Goal: Communication & Community: Answer question/provide support

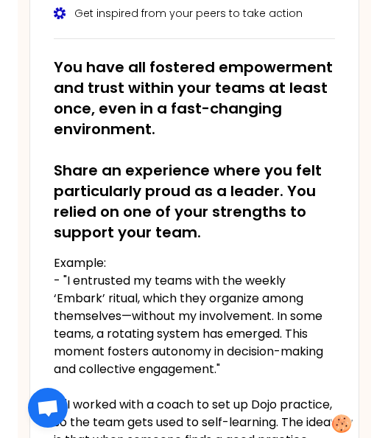
scroll to position [368, 0]
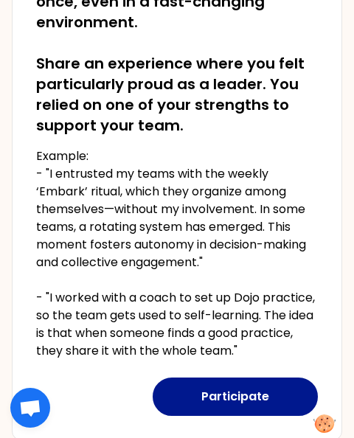
click at [258, 390] on button "Participate" at bounding box center [235, 396] width 165 height 38
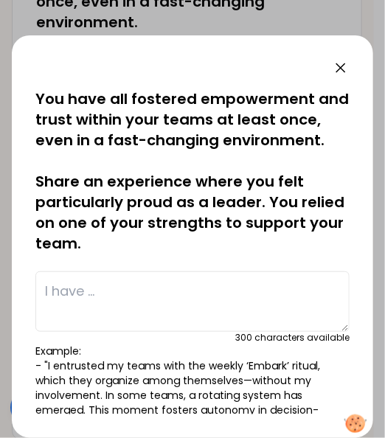
click at [104, 322] on textarea at bounding box center [192, 301] width 314 height 60
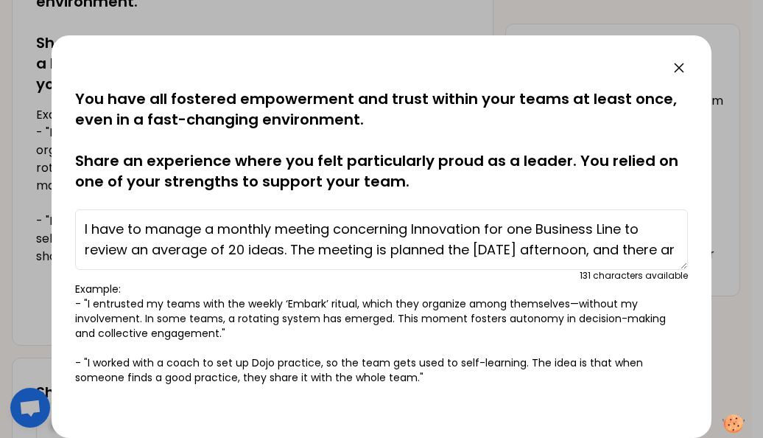
scroll to position [10, 0]
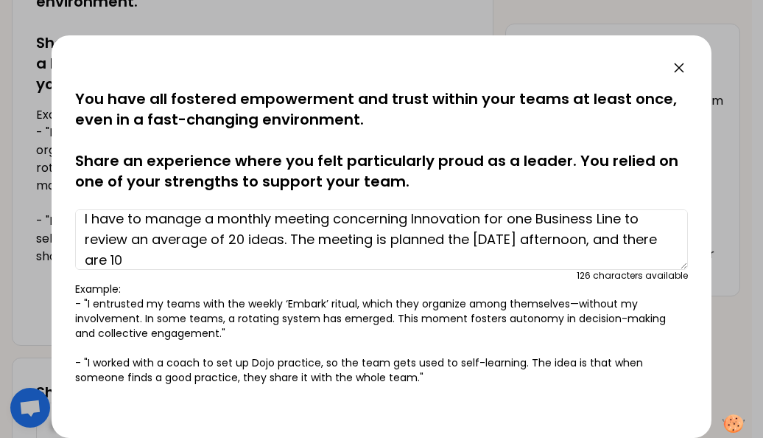
click at [163, 262] on textarea "I have to manage a monthly meeting concerning Innovation for one Business Line …" at bounding box center [381, 239] width 613 height 60
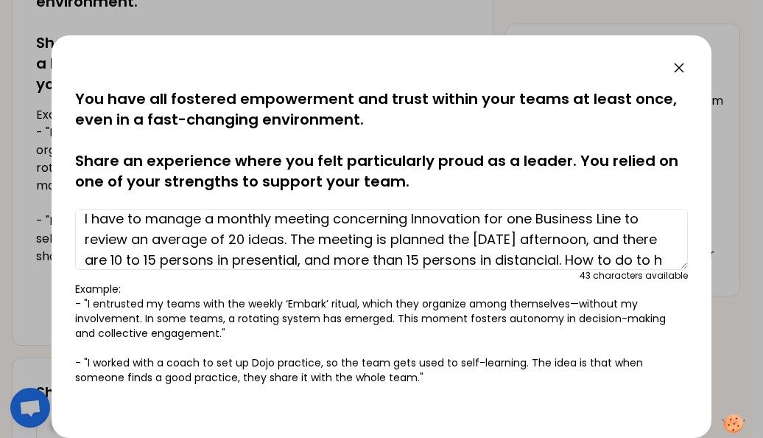
scroll to position [31, 0]
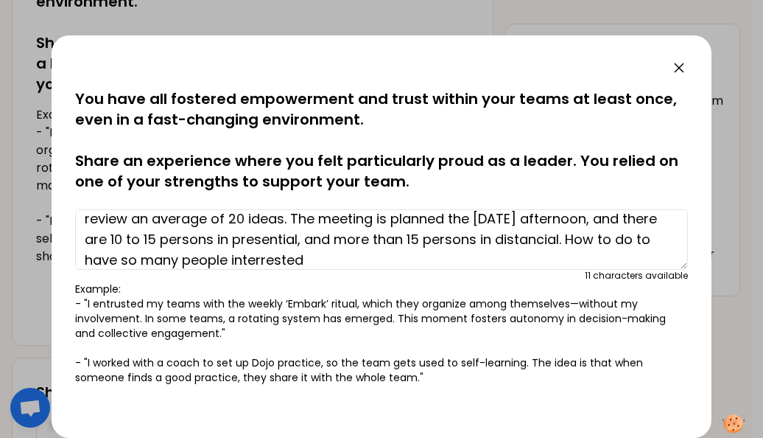
click at [268, 259] on textarea "I have to manage a monthly meeting concerning Innovation for one Business Line …" at bounding box center [381, 239] width 613 height 60
click at [323, 258] on textarea "I have to manage a monthly meeting concerning Innovation for one Business Line …" at bounding box center [381, 239] width 613 height 60
click at [324, 252] on textarea "I have to manage a monthly meeting concerning Innovation for one Business Line …" at bounding box center [381, 239] width 613 height 60
drag, startPoint x: 566, startPoint y: 240, endPoint x: 550, endPoint y: 256, distance: 23.5
click at [550, 256] on textarea "I have to manage a monthly meeting concerning Innovation for one Business Line …" at bounding box center [381, 239] width 613 height 60
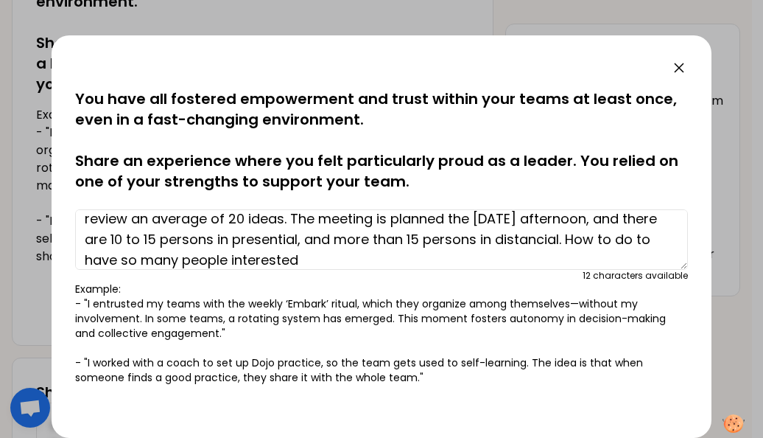
paste textarea "engage so many people? How to get people to attend in person on Fridays?"
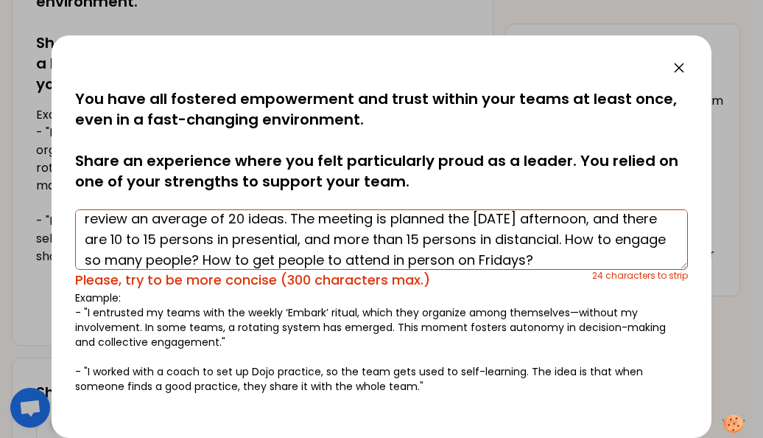
click at [324, 256] on textarea "I have to manage a monthly meeting concerning Innovation for one Business Line …" at bounding box center [381, 239] width 613 height 60
click at [598, 258] on textarea "I have to manage a monthly meeting concerning Innovation for one Business Line …" at bounding box center [381, 239] width 613 height 60
paste textarea "Some dynamism? Some challenge? Some rhythm?"
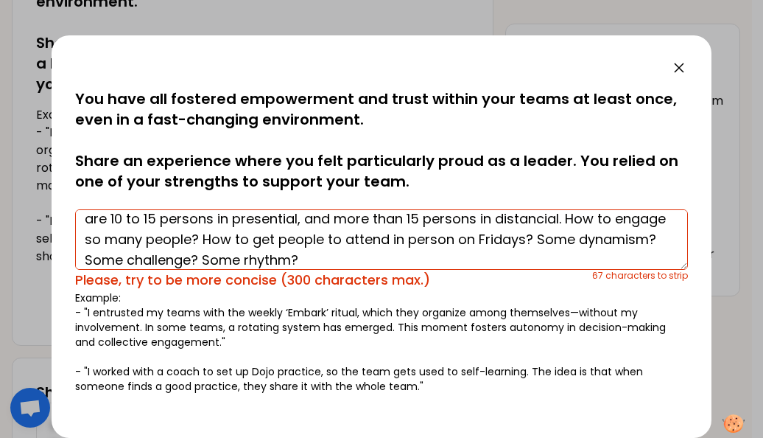
scroll to position [0, 0]
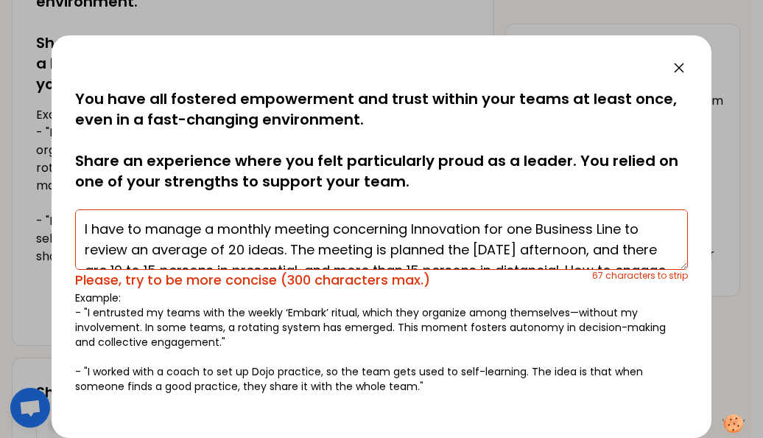
click at [338, 245] on textarea "I have to manage a monthly meeting concerning Innovation for one Business Line …" at bounding box center [381, 239] width 613 height 60
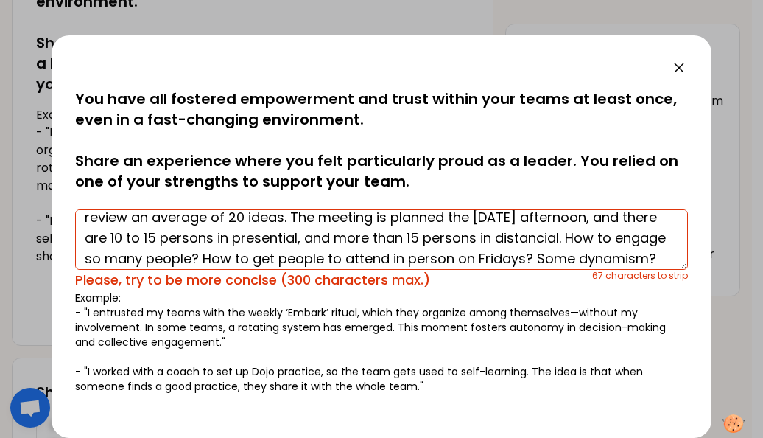
scroll to position [62, 0]
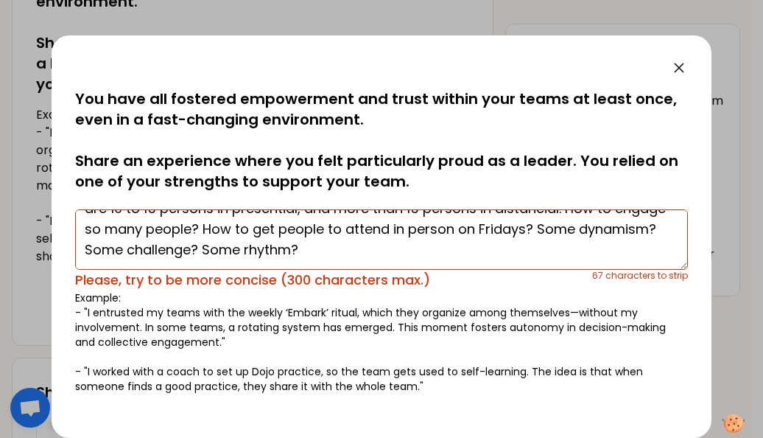
click at [591, 230] on textarea "I have to manage a monthly meeting concerning Innovation for one Business Line …" at bounding box center [381, 239] width 613 height 60
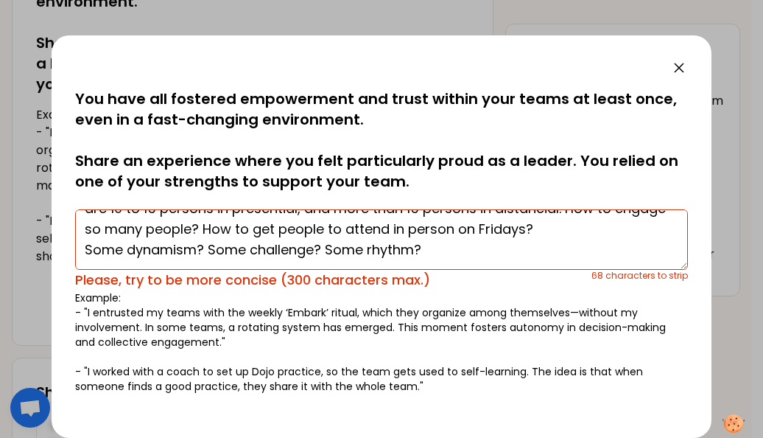
click at [444, 248] on textarea "I have to manage a monthly meeting concerning Innovation for one Business Line …" at bounding box center [381, 239] width 613 height 60
click at [88, 254] on textarea "I have to manage a monthly meeting concerning Innovation for one Business Line …" at bounding box center [381, 239] width 613 height 60
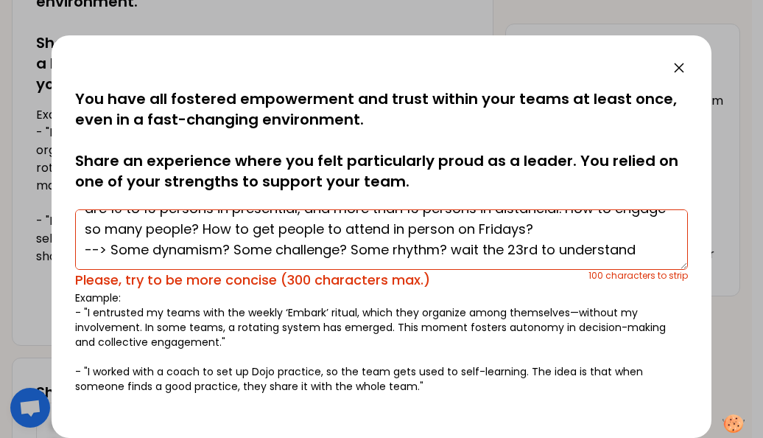
click at [638, 251] on textarea "I have to manage a monthly meeting concerning Innovation for one Business Line …" at bounding box center [381, 239] width 613 height 60
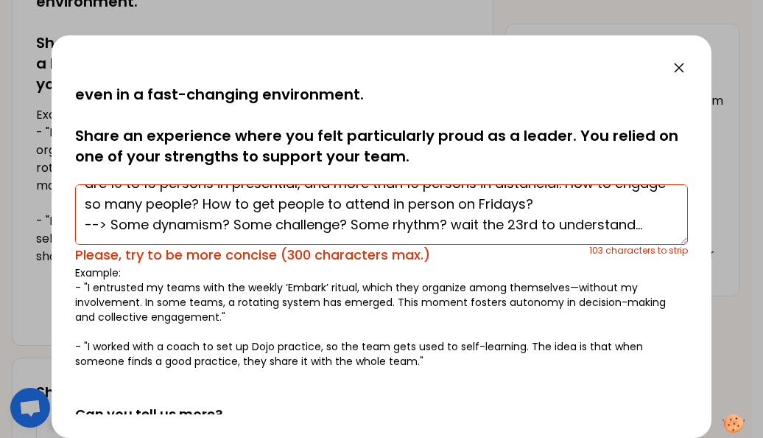
scroll to position [0, 0]
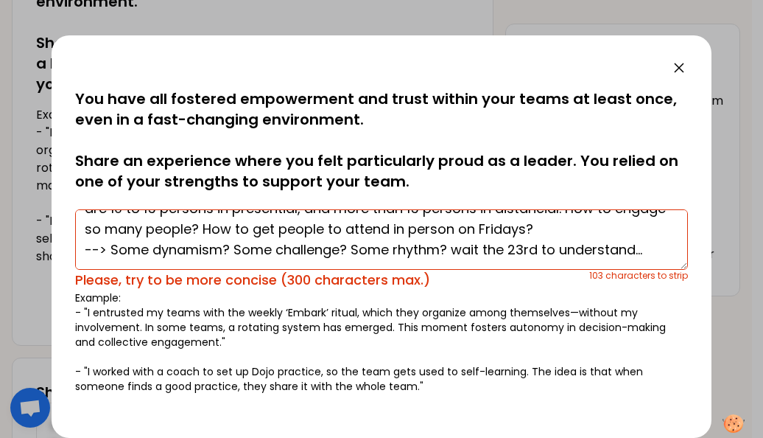
click at [292, 251] on textarea "I have to manage a monthly meeting concerning Innovation for one Business Line …" at bounding box center [381, 239] width 613 height 60
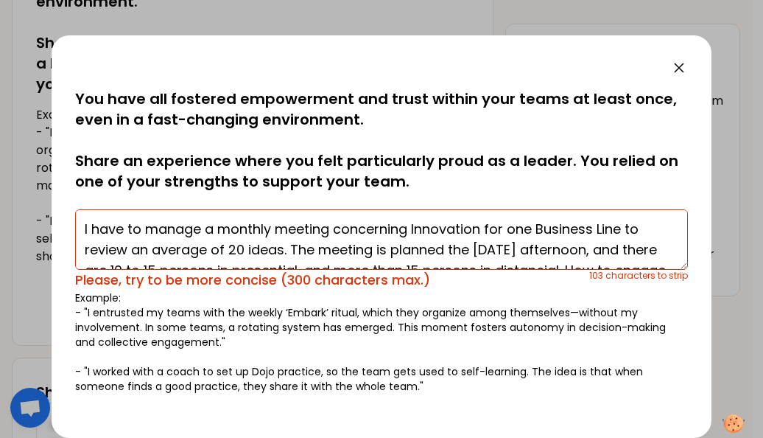
click at [138, 251] on textarea "I have to manage a monthly meeting concerning Innovation for one Business Line …" at bounding box center [381, 239] width 613 height 60
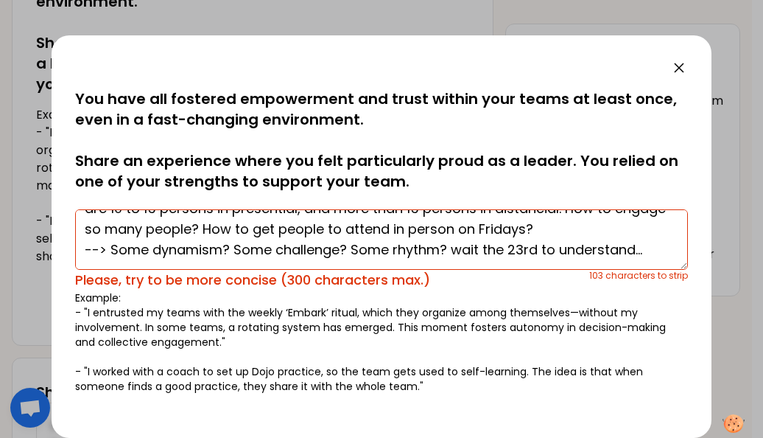
click at [199, 240] on textarea "I have to manage a monthly meeting concerning Innovation for one Business Line …" at bounding box center [381, 239] width 613 height 60
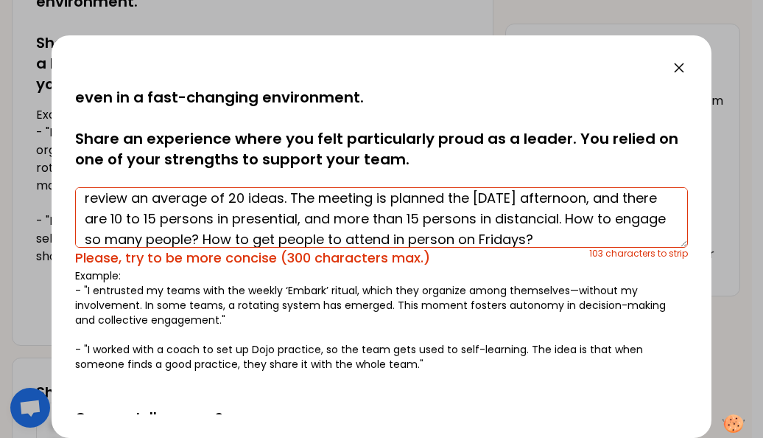
scroll to position [0, 0]
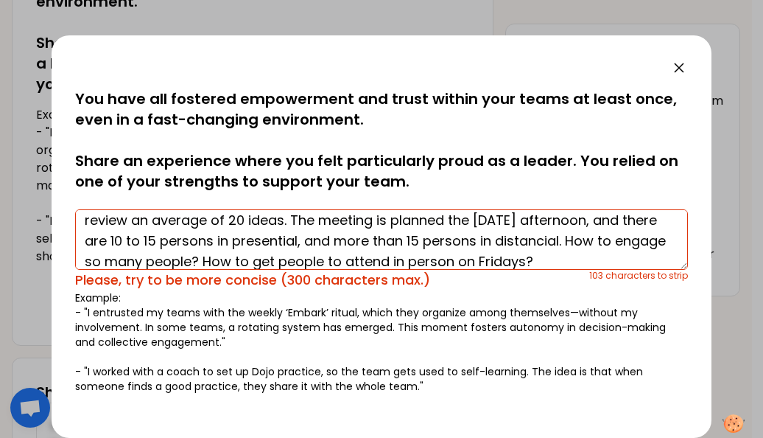
click at [136, 226] on textarea "I have to manage a monthly meeting concerning Innovation for one Business Line …" at bounding box center [381, 239] width 613 height 60
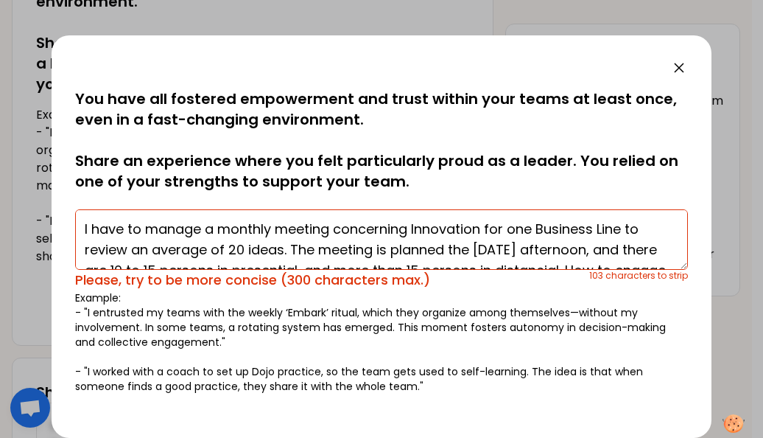
drag, startPoint x: 487, startPoint y: 227, endPoint x: 625, endPoint y: 230, distance: 137.8
click at [625, 230] on textarea "I have to manage a monthly meeting concerning Innovation for one Business Line …" at bounding box center [381, 239] width 613 height 60
click at [475, 230] on textarea "I have to manage a monthly meeting concerning Innovation for one Business Line …" at bounding box center [381, 239] width 613 height 60
click at [413, 246] on textarea "I have to manage a monthly meeting concerning Innovation for one Business Line …" at bounding box center [381, 239] width 613 height 60
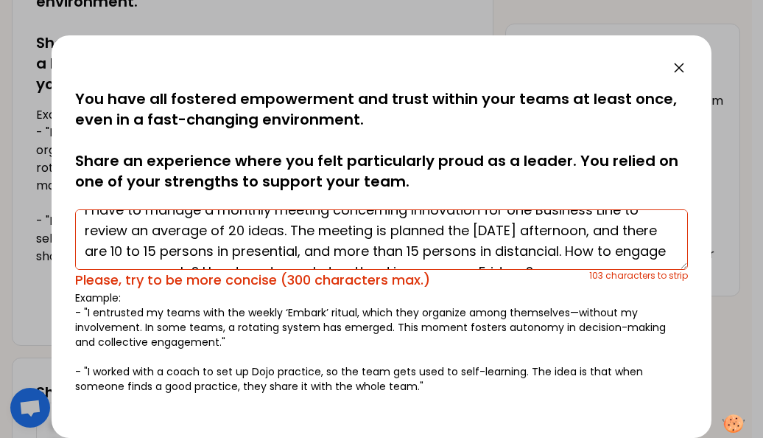
scroll to position [29, 0]
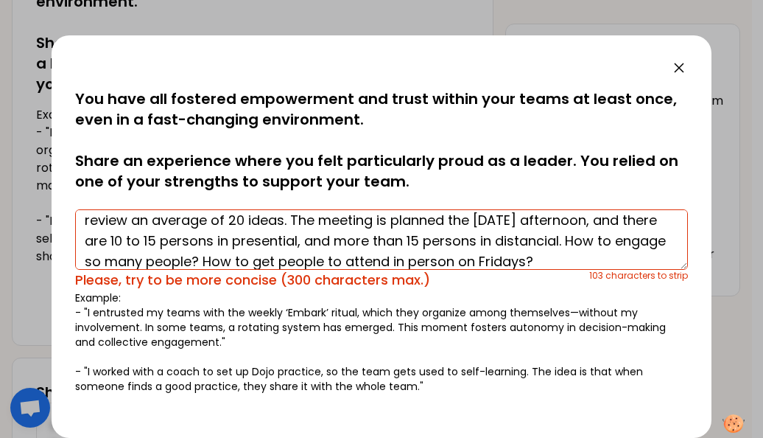
drag, startPoint x: 334, startPoint y: 240, endPoint x: 347, endPoint y: 239, distance: 13.3
click at [347, 239] on textarea "I have to manage a monthly meeting concerning Innovation for one Business Line …" at bounding box center [381, 239] width 613 height 60
click at [347, 238] on textarea "I have to manage a monthly meeting concerning Innovation for one Business Line …" at bounding box center [381, 239] width 613 height 60
drag, startPoint x: 335, startPoint y: 241, endPoint x: 472, endPoint y: 242, distance: 137.8
click at [472, 242] on textarea "I have to manage a monthly meeting concerning Innovation for one Business Line …" at bounding box center [381, 239] width 613 height 60
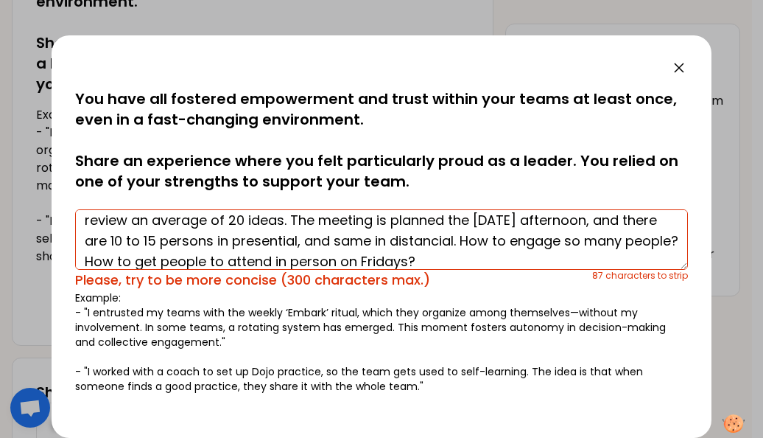
click at [438, 249] on textarea "I have to manage a monthly meeting concerning Innovation for one Business Line …" at bounding box center [381, 239] width 613 height 60
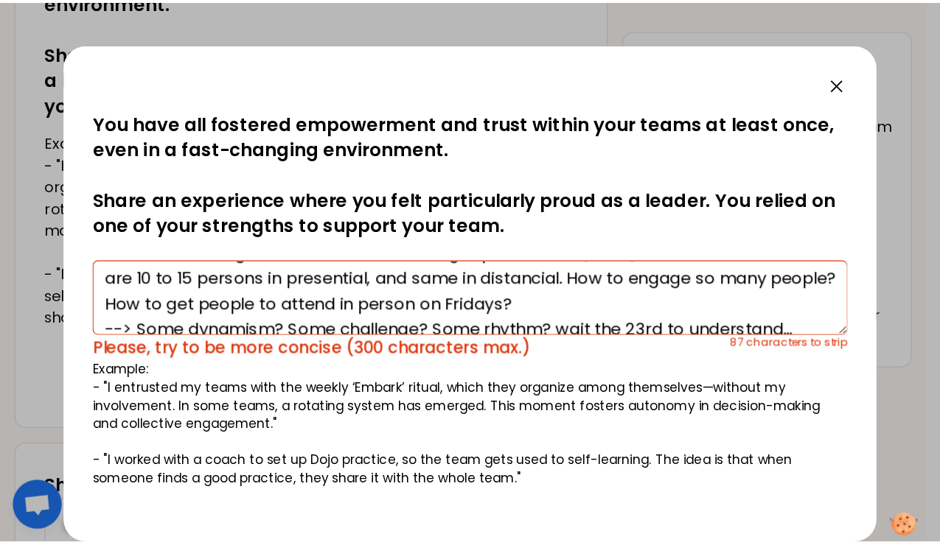
scroll to position [62, 0]
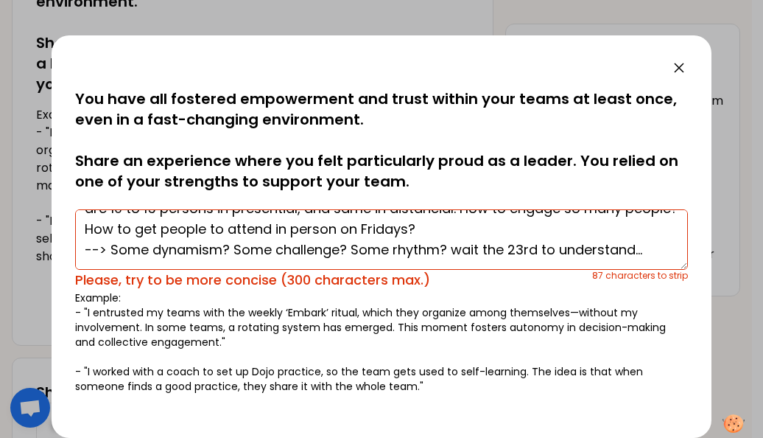
click at [108, 250] on textarea "I have to manage a monthly meeting concerning Innovation for one Business Line …" at bounding box center [381, 239] width 613 height 60
drag, startPoint x: 150, startPoint y: 251, endPoint x: 113, endPoint y: 252, distance: 36.9
click at [113, 252] on textarea "I have to manage a monthly meeting concerning Innovation for one Business Line …" at bounding box center [381, 239] width 613 height 60
drag, startPoint x: 198, startPoint y: 248, endPoint x: 242, endPoint y: 252, distance: 45.2
click at [242, 252] on textarea "I have to manage a monthly meeting concerning Innovation for one Business Line …" at bounding box center [381, 239] width 613 height 60
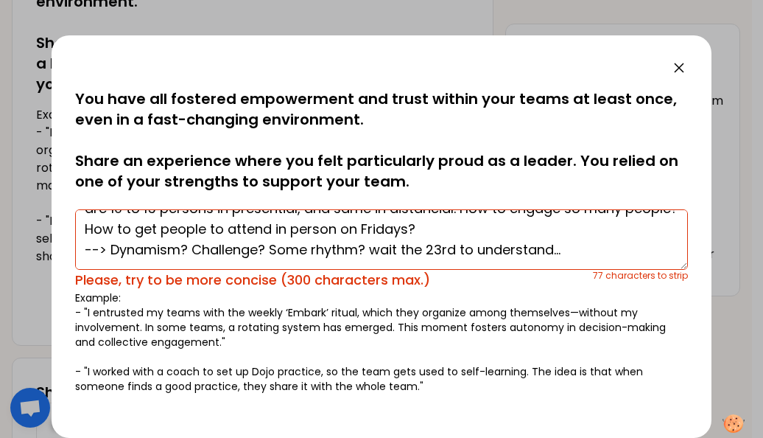
click at [344, 253] on textarea "I have to manage a monthly meeting concerning Innovation for one Business Line …" at bounding box center [381, 239] width 613 height 60
drag, startPoint x: 272, startPoint y: 251, endPoint x: 317, endPoint y: 251, distance: 45.0
click at [317, 251] on textarea "I have to manage a monthly meeting concerning Innovation for one Business Line …" at bounding box center [381, 239] width 613 height 60
click at [423, 258] on textarea "I have to manage a monthly meeting concerning Innovation for one Business Line …" at bounding box center [381, 239] width 613 height 60
click at [530, 251] on textarea "I have to manage a monthly meeting concerning Innovation for one Business Line …" at bounding box center [381, 239] width 613 height 60
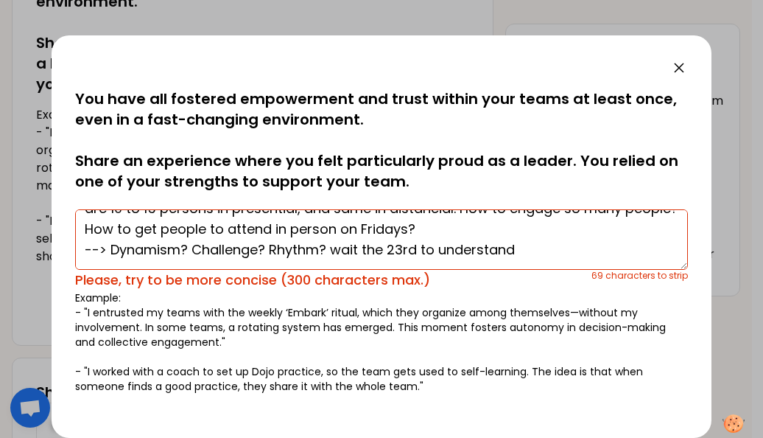
click at [107, 248] on textarea "I have to manage a monthly meeting concerning Innovation for one Business Line …" at bounding box center [381, 239] width 613 height 60
click at [114, 248] on textarea "I have to manage a monthly meeting concerning Innovation for one Business Line …" at bounding box center [381, 239] width 613 height 60
click at [113, 249] on textarea "I have to manage a monthly meeting concerning Innovation for one Business Line …" at bounding box center [381, 239] width 613 height 60
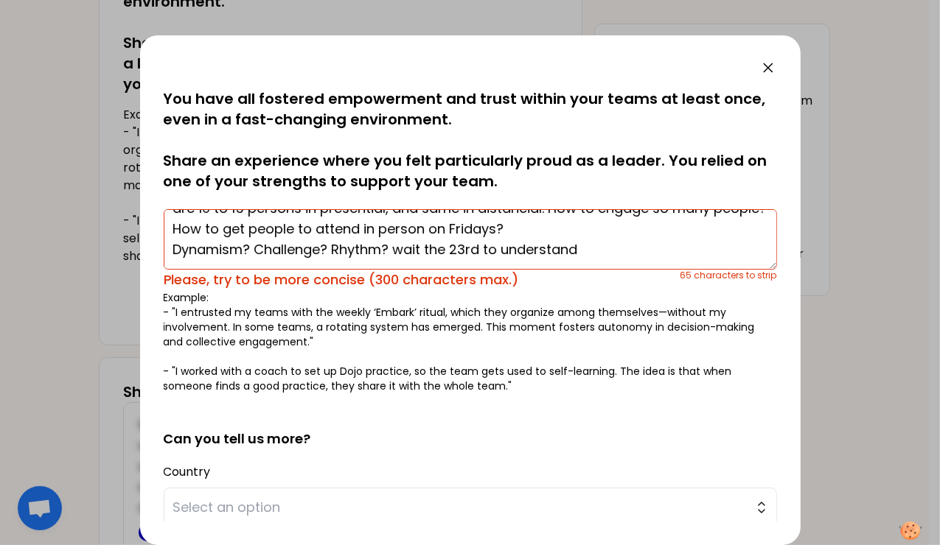
click at [581, 250] on textarea "I have to manage a monthly meeting concerning Innovation for one Business Line …" at bounding box center [470, 239] width 613 height 60
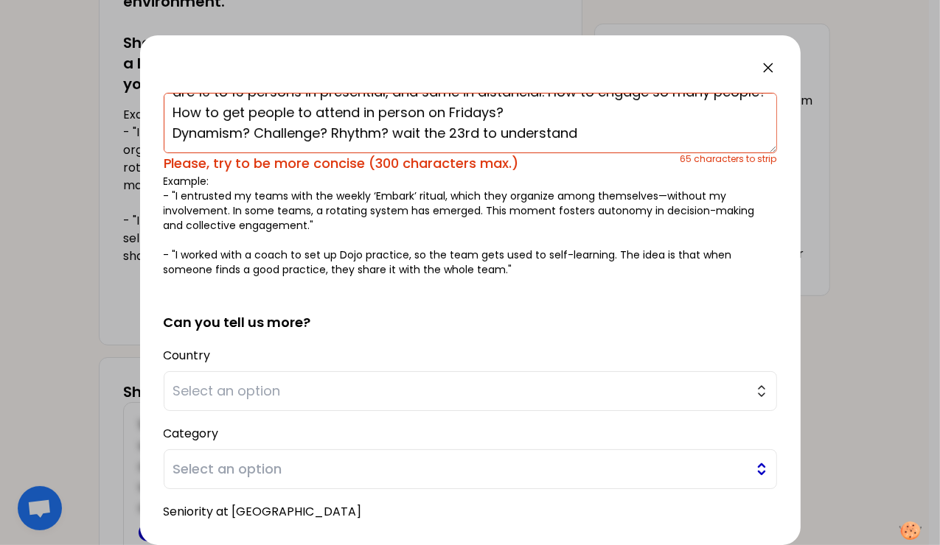
scroll to position [147, 0]
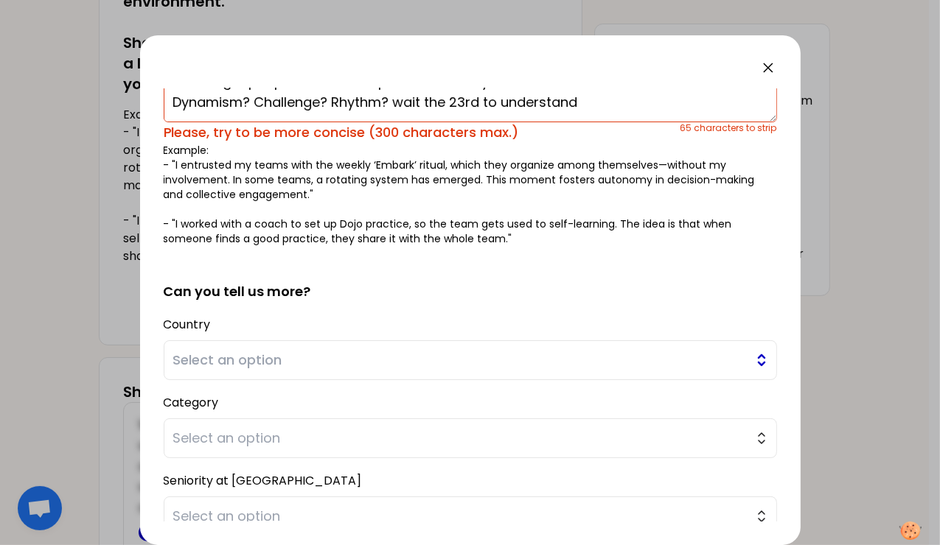
click at [242, 361] on span "Select an option" at bounding box center [459, 360] width 573 height 21
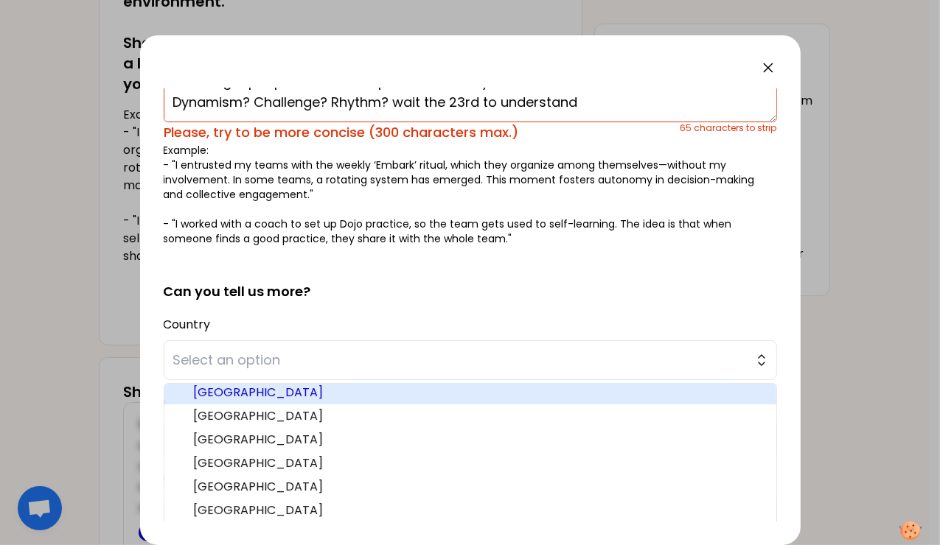
scroll to position [144, 0]
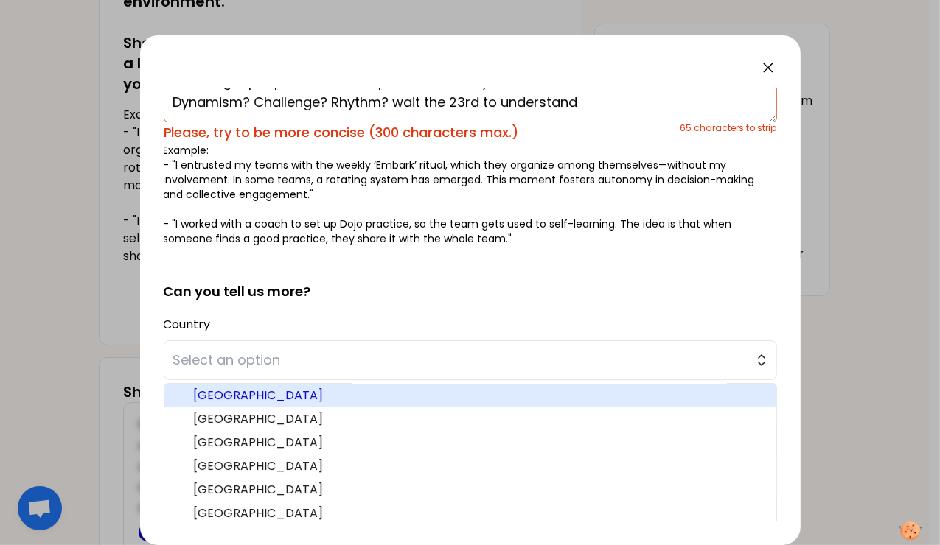
click at [226, 396] on span "[GEOGRAPHIC_DATA]" at bounding box center [479, 396] width 570 height 18
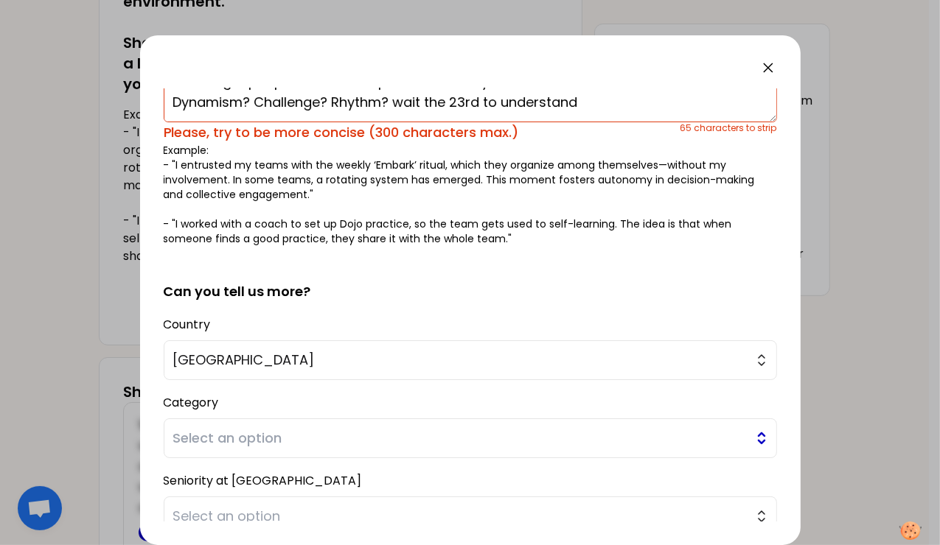
click at [244, 436] on span "Select an option" at bounding box center [459, 438] width 573 height 21
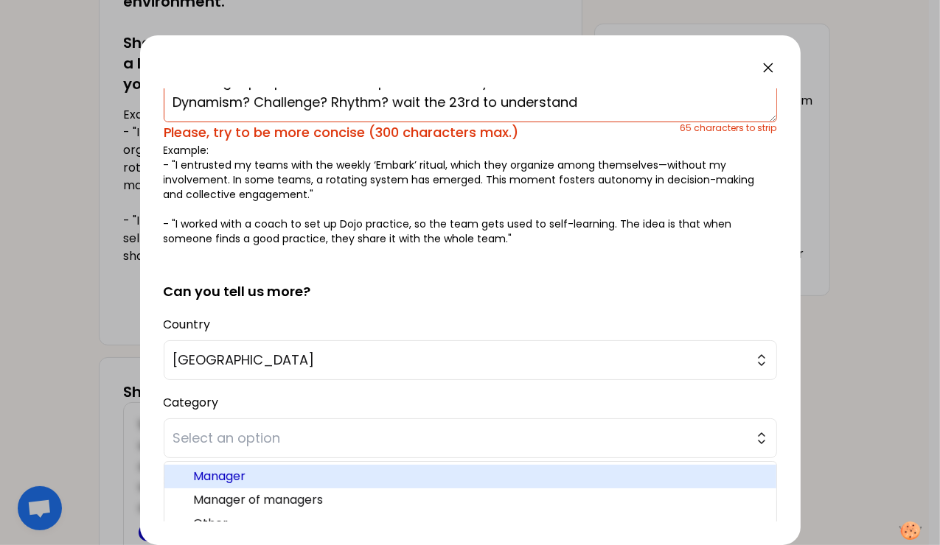
click at [241, 473] on span "Manager" at bounding box center [479, 477] width 570 height 18
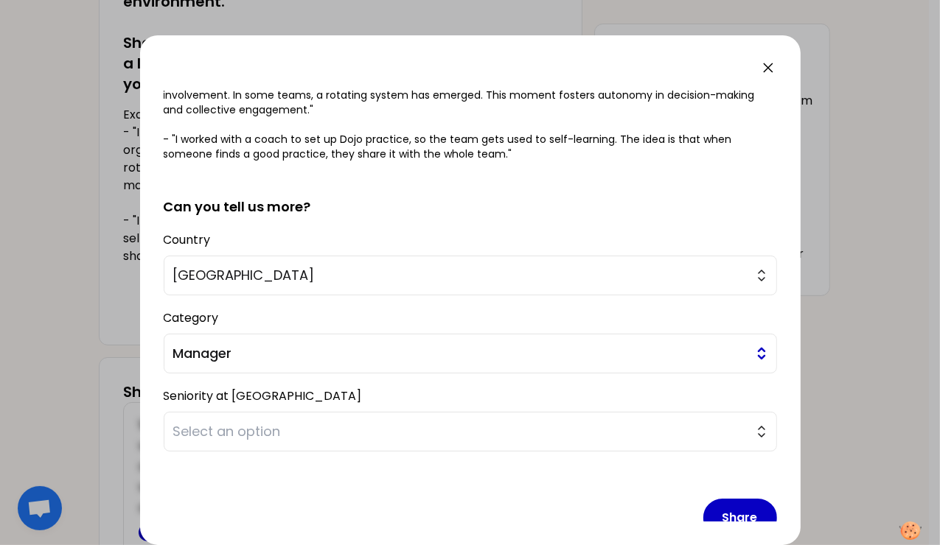
scroll to position [257, 0]
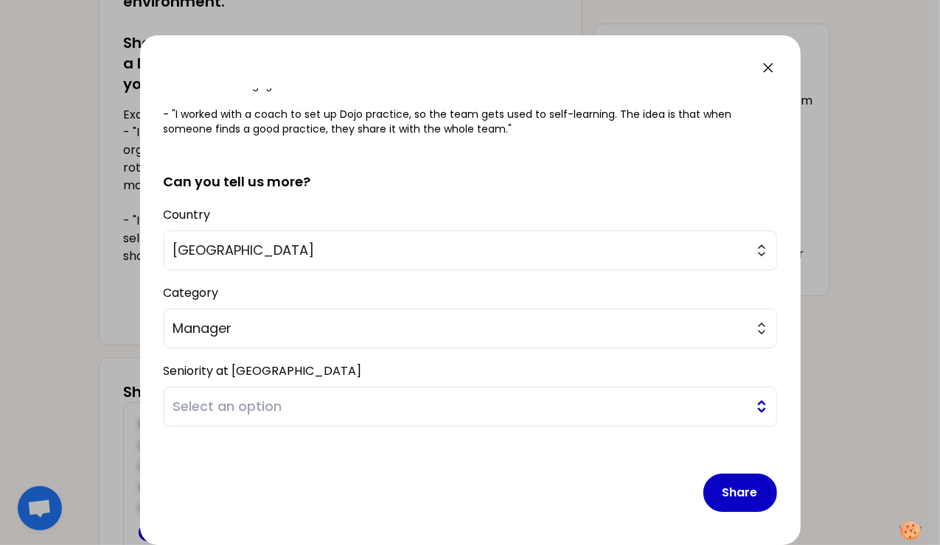
click at [255, 408] on span "Select an option" at bounding box center [459, 406] width 573 height 21
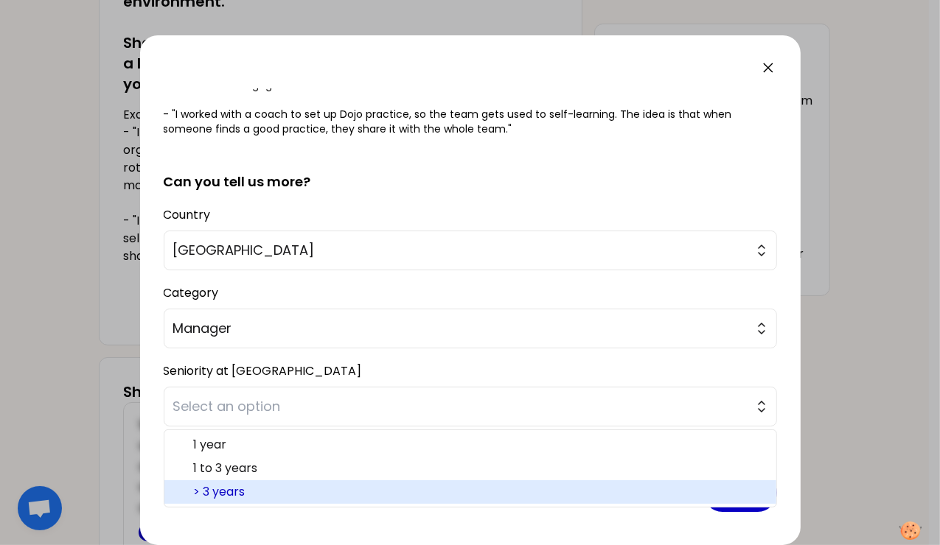
click at [251, 486] on span "> 3 years" at bounding box center [479, 492] width 570 height 18
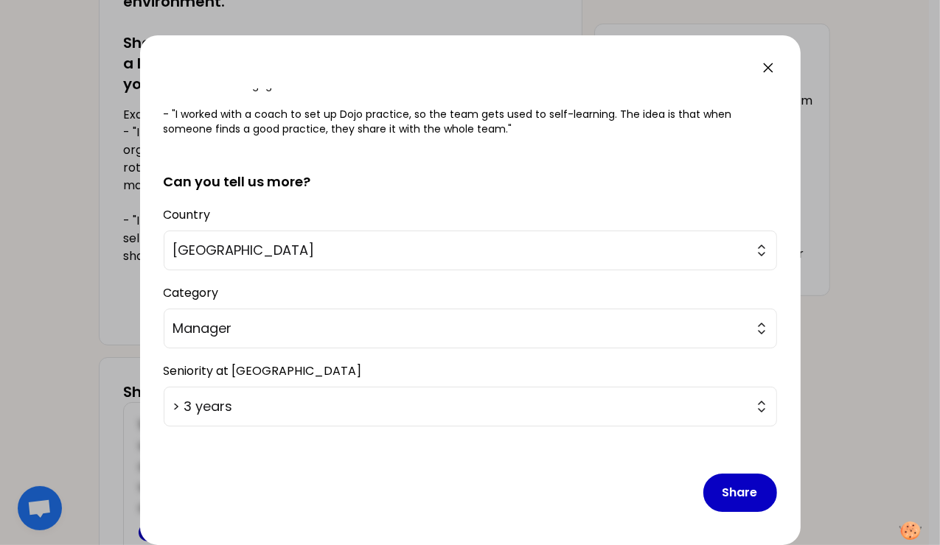
click at [368, 486] on div "Share" at bounding box center [470, 480] width 613 height 85
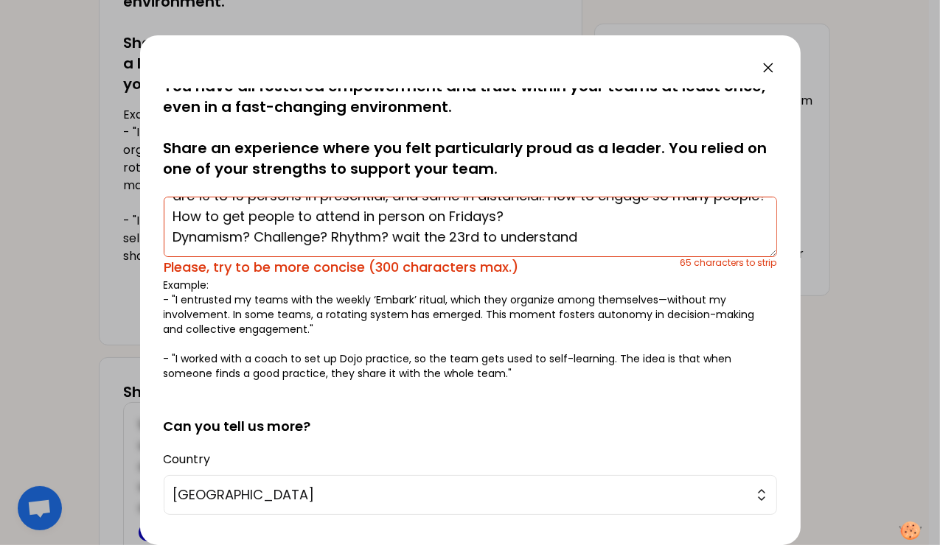
scroll to position [0, 0]
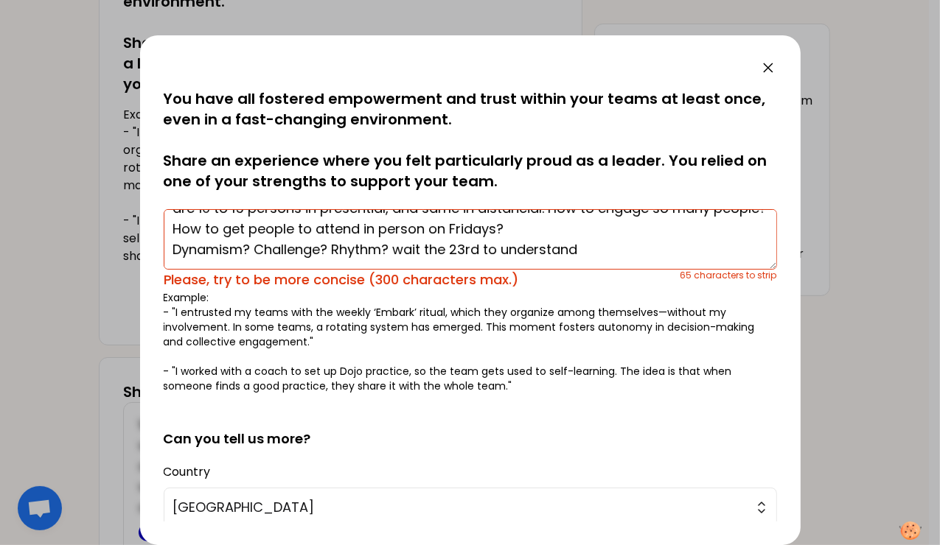
click at [336, 248] on textarea "I have to manage a monthly meeting concerning Innovation for one Business Line …" at bounding box center [470, 239] width 613 height 60
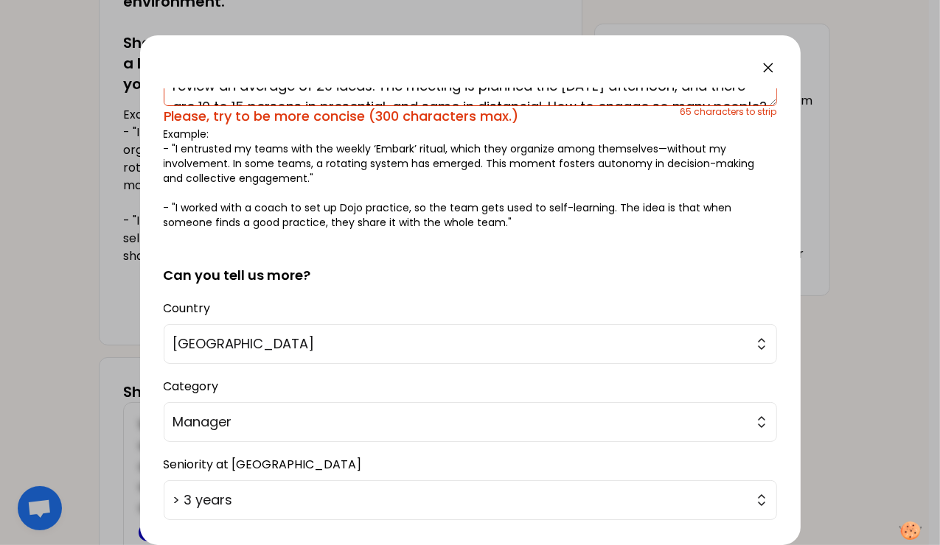
scroll to position [257, 0]
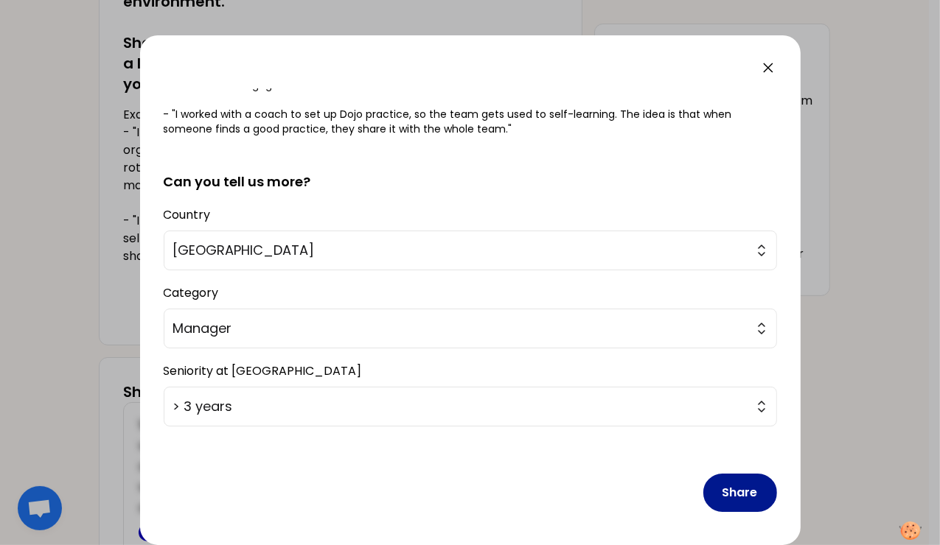
click at [728, 495] on button "Share" at bounding box center [740, 493] width 74 height 38
click at [713, 484] on button "Share" at bounding box center [740, 493] width 74 height 38
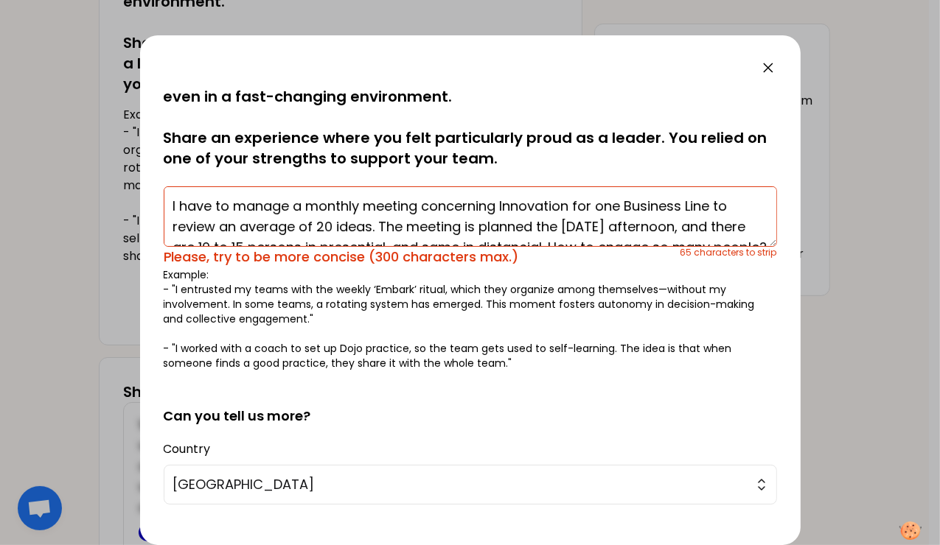
scroll to position [0, 0]
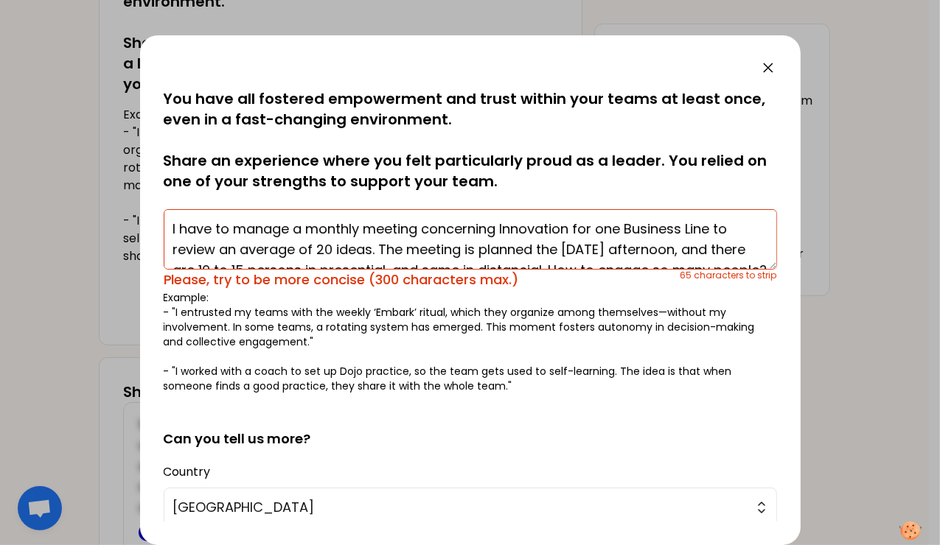
click at [478, 239] on textarea "I have to manage a monthly meeting concerning Innovation for one Business Line …" at bounding box center [470, 239] width 613 height 60
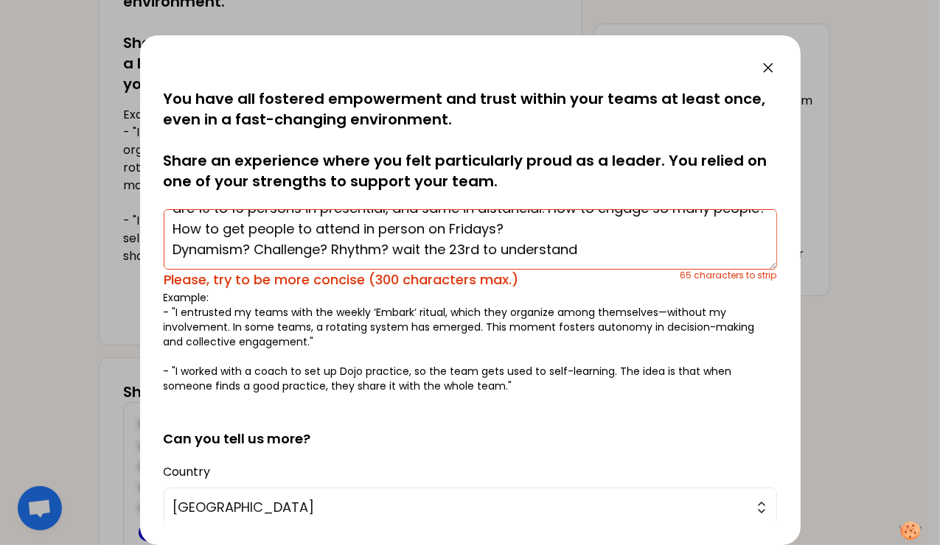
click at [543, 248] on textarea "I have to manage a monthly meeting concerning Innovation for one Business Line …" at bounding box center [470, 239] width 613 height 60
click at [569, 226] on textarea "I have to manage a monthly meeting concerning Innovation for one Business Line …" at bounding box center [470, 239] width 613 height 60
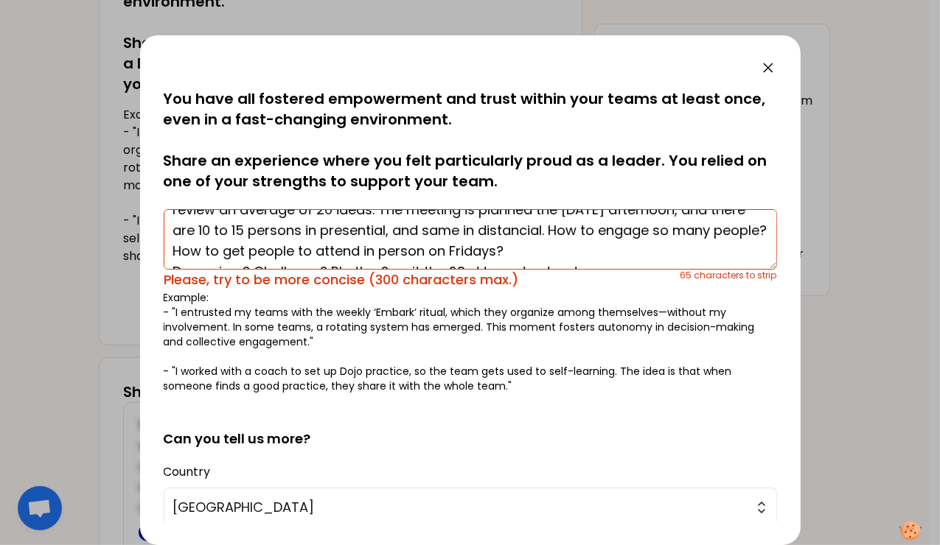
scroll to position [62, 0]
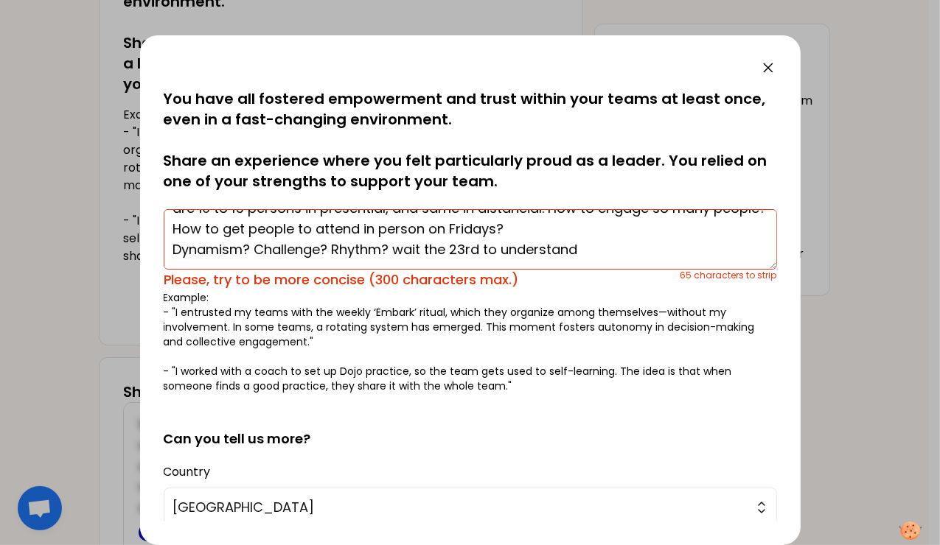
click at [590, 251] on textarea "I have to manage a monthly meeting concerning Innovation for one Business Line …" at bounding box center [470, 239] width 613 height 60
click at [217, 240] on textarea "I have to manage a monthly meeting concerning Innovation for one Business Line …" at bounding box center [470, 239] width 613 height 60
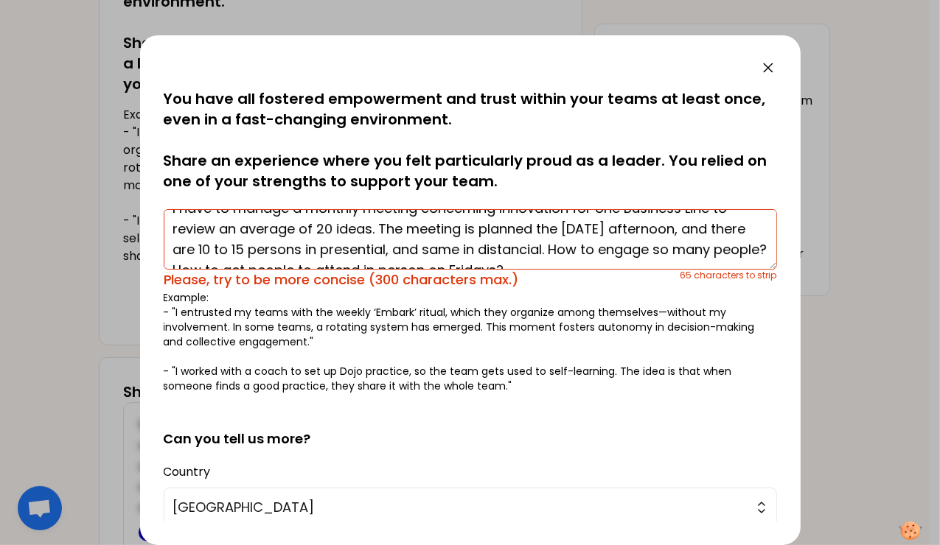
scroll to position [0, 0]
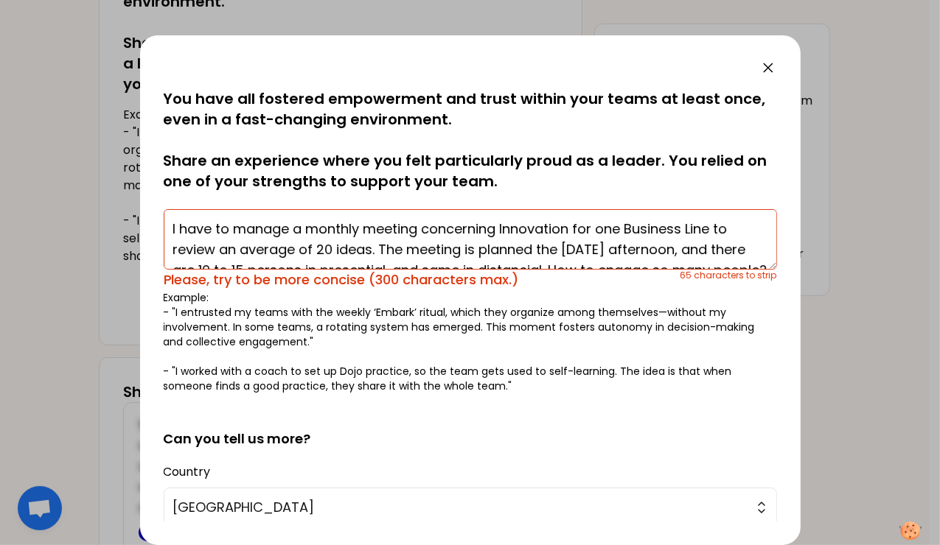
click at [168, 227] on textarea "I have to manage a monthly meeting concerning Innovation for one Business Line …" at bounding box center [470, 239] width 613 height 60
click at [424, 230] on textarea "I have to manage a monthly meeting concerning Innovation for one Business Line …" at bounding box center [470, 239] width 613 height 60
click at [583, 229] on textarea "I have to manage a monthly meeting concerning Innovation for one Business Line …" at bounding box center [470, 239] width 613 height 60
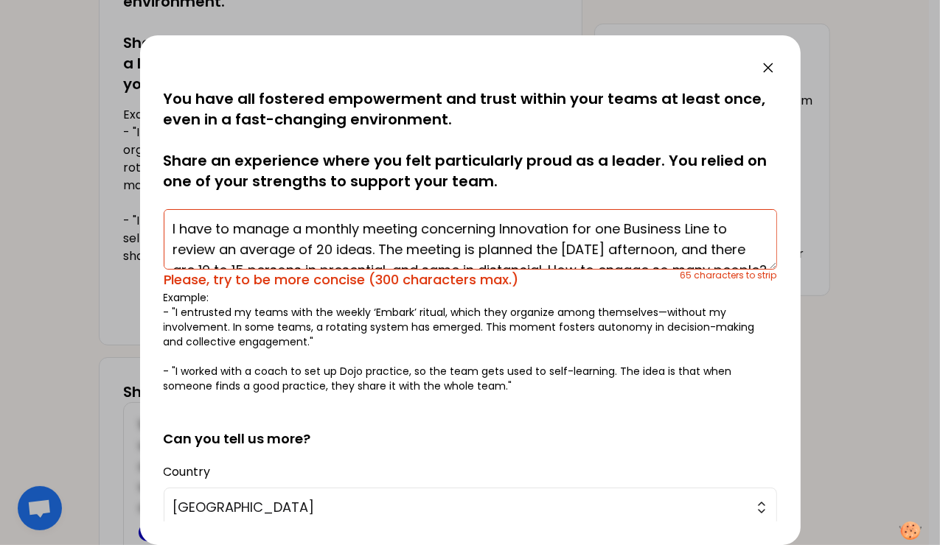
click at [583, 229] on textarea "I have to manage a monthly meeting concerning Innovation for one Business Line …" at bounding box center [470, 239] width 613 height 60
drag, startPoint x: 719, startPoint y: 228, endPoint x: 371, endPoint y: 239, distance: 348.0
click at [371, 239] on textarea "I have to manage a monthly meeting concerning Innovation for one Business Line …" at bounding box center [470, 239] width 613 height 60
click at [258, 245] on textarea "I have to manage a monthly meeting concerning Innovation for one Business Line …" at bounding box center [470, 239] width 613 height 60
drag, startPoint x: 221, startPoint y: 250, endPoint x: 312, endPoint y: 240, distance: 91.9
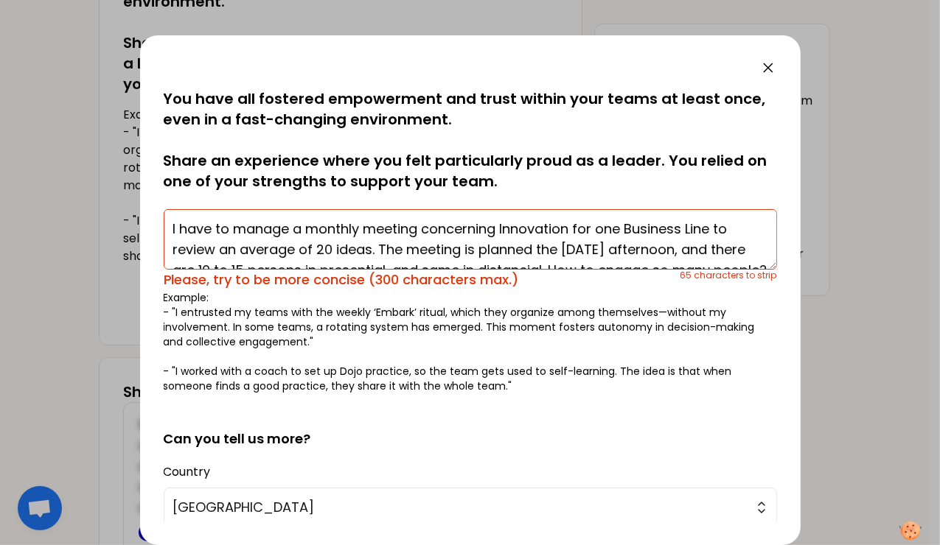
click at [312, 240] on textarea "I have to manage a monthly meeting concerning Innovation for one Business Line …" at bounding box center [470, 239] width 613 height 60
click at [313, 242] on textarea "I have to manage a monthly meeting concerning Innovation for one Business Line …" at bounding box center [470, 239] width 613 height 60
click at [675, 248] on textarea "I have to manage a monthly meeting concerning Innovation for one Business Line …" at bounding box center [470, 239] width 613 height 60
drag, startPoint x: 674, startPoint y: 247, endPoint x: 699, endPoint y: 252, distance: 25.6
click at [699, 252] on textarea "I have to manage a monthly meeting concerning Innovation for one Business Line …" at bounding box center [470, 239] width 613 height 60
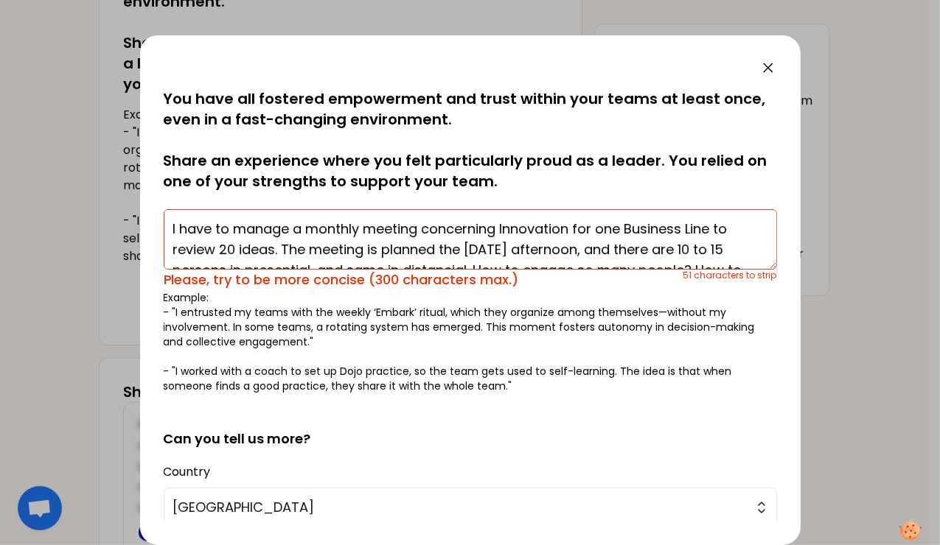
click at [699, 252] on textarea "I have to manage a monthly meeting concerning Innovation for one Business Line …" at bounding box center [470, 239] width 613 height 60
click at [589, 237] on textarea "I have to manage a monthly meeting concerning Innovation for one Business Line …" at bounding box center [470, 239] width 613 height 60
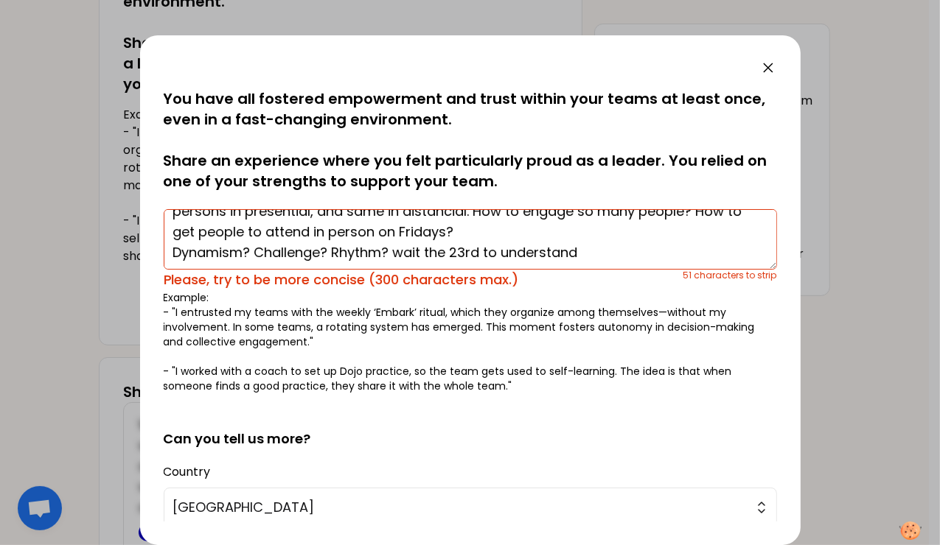
scroll to position [257, 0]
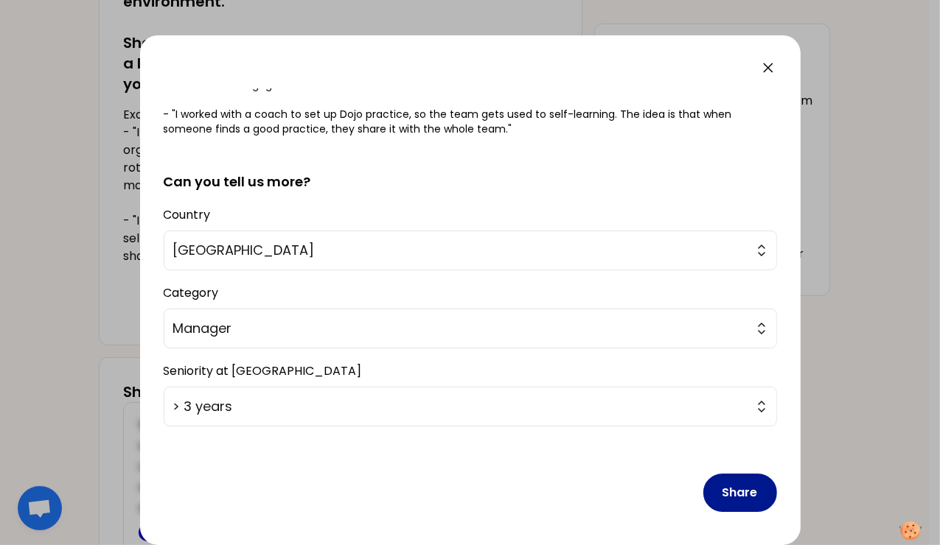
click at [734, 489] on button "Share" at bounding box center [740, 493] width 74 height 38
click at [733, 489] on button "Share" at bounding box center [740, 493] width 74 height 38
drag, startPoint x: 733, startPoint y: 489, endPoint x: 503, endPoint y: 199, distance: 370.8
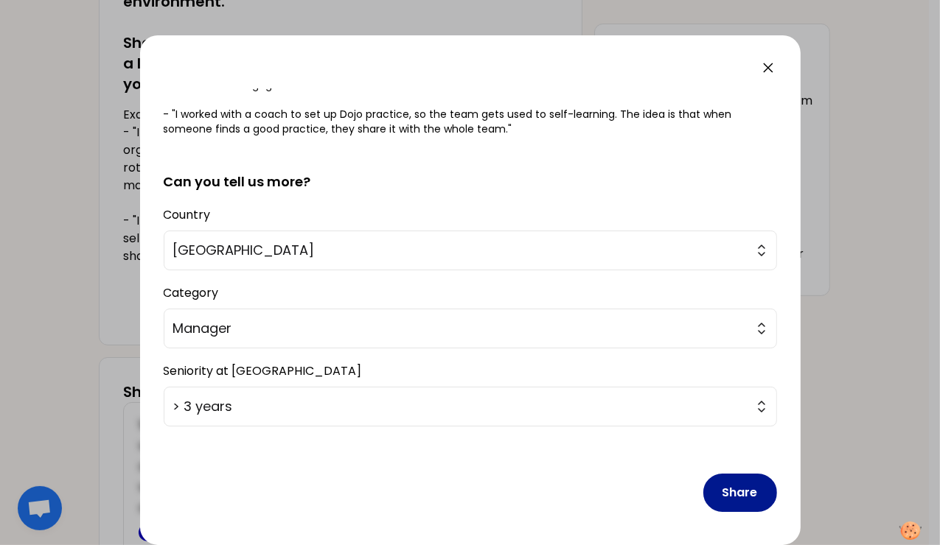
click at [730, 489] on button "Share" at bounding box center [740, 493] width 74 height 38
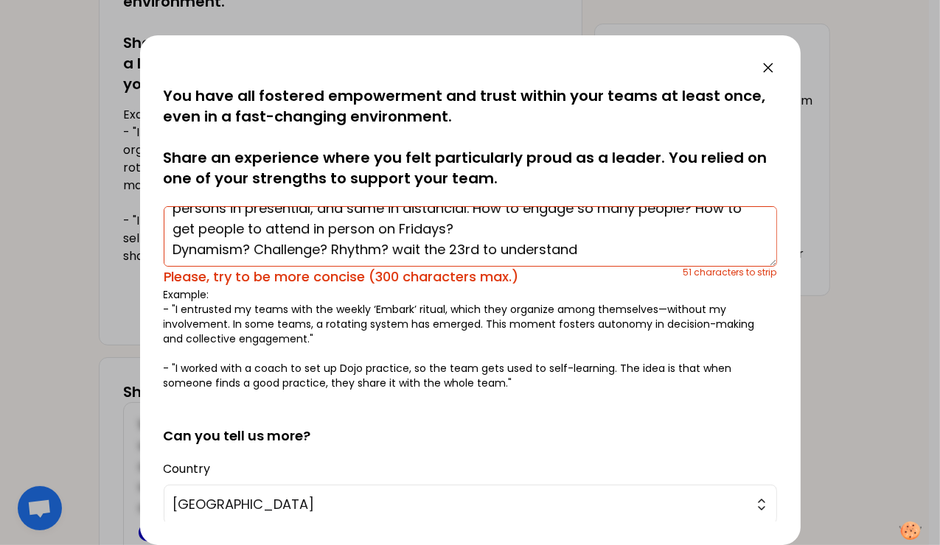
scroll to position [0, 0]
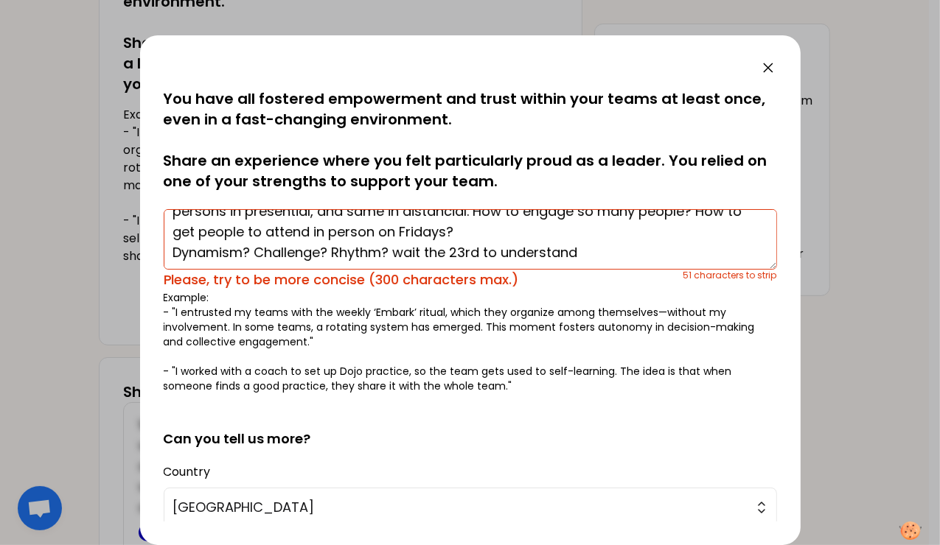
click at [589, 242] on textarea "I have to manage a monthly meeting concerning Innovation for one Business Line …" at bounding box center [470, 239] width 613 height 60
click at [397, 251] on textarea "I have to manage a monthly meeting concerning Innovation for one Business Line …" at bounding box center [470, 239] width 613 height 60
drag, startPoint x: 397, startPoint y: 251, endPoint x: 604, endPoint y: 249, distance: 207.1
click at [604, 249] on textarea "I have to manage a monthly meeting concerning Innovation for one Business Line …" at bounding box center [470, 239] width 613 height 60
click at [584, 264] on textarea "I have to manage a monthly meeting concerning Innovation for one Business Line …" at bounding box center [470, 239] width 613 height 60
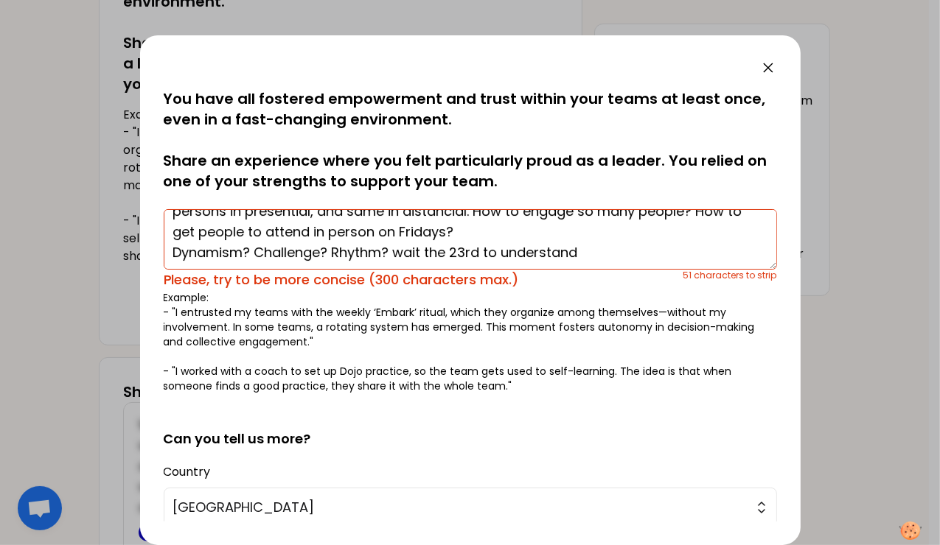
drag, startPoint x: 483, startPoint y: 251, endPoint x: 604, endPoint y: 254, distance: 120.9
click at [604, 254] on textarea "I have to manage a monthly meeting concerning Innovation for one Business Line …" at bounding box center [470, 239] width 613 height 60
click at [615, 251] on textarea "I have to manage a monthly meeting concerning Innovation for one Business Line …" at bounding box center [470, 239] width 613 height 60
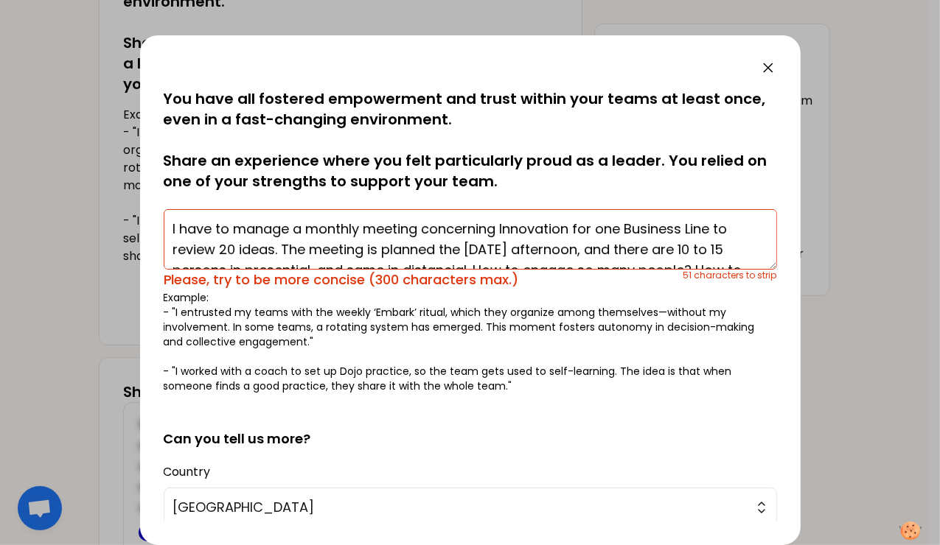
click at [352, 239] on textarea "I have to manage a monthly meeting concerning Innovation for one Business Line …" at bounding box center [470, 239] width 613 height 60
click at [602, 231] on textarea "I have to manage a monthly meeting concerning Innovation for one Business Line …" at bounding box center [470, 239] width 613 height 60
click at [595, 233] on textarea "I have to manage a monthly meeting concerning Innovation for one Business Line …" at bounding box center [470, 239] width 613 height 60
click at [599, 233] on textarea "I have to manage a monthly meeting concerning Innovation for one Business Line …" at bounding box center [470, 239] width 613 height 60
click at [682, 226] on textarea "I have to manage a monthly meeting concerning Innovation for BL to review 20 id…" at bounding box center [470, 239] width 613 height 60
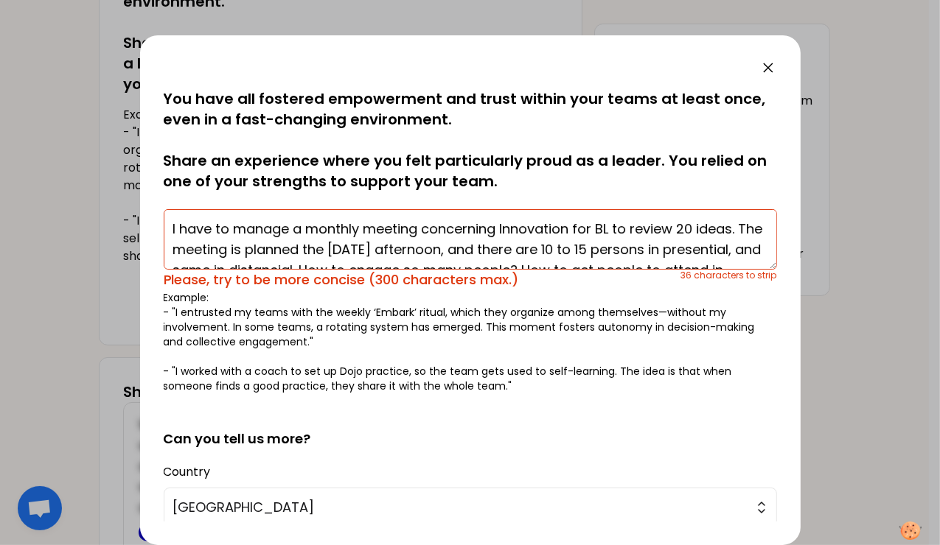
click at [567, 248] on textarea "I have to manage a monthly meeting concerning Innovation for BL to review 20 id…" at bounding box center [470, 239] width 613 height 60
drag, startPoint x: 565, startPoint y: 248, endPoint x: 596, endPoint y: 248, distance: 31.0
click at [596, 248] on textarea "I have to manage a monthly meeting concerning Innovation for BL to review 20 id…" at bounding box center [470, 239] width 613 height 60
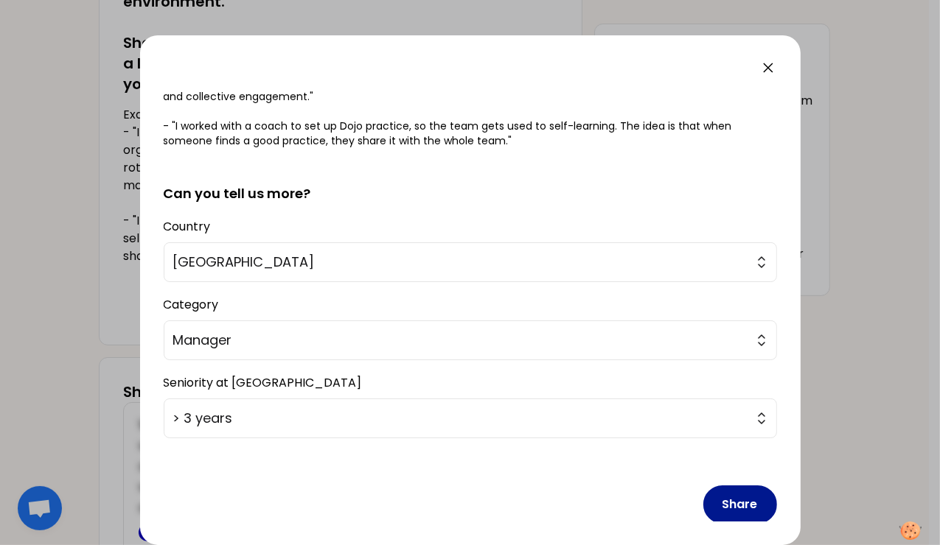
scroll to position [257, 0]
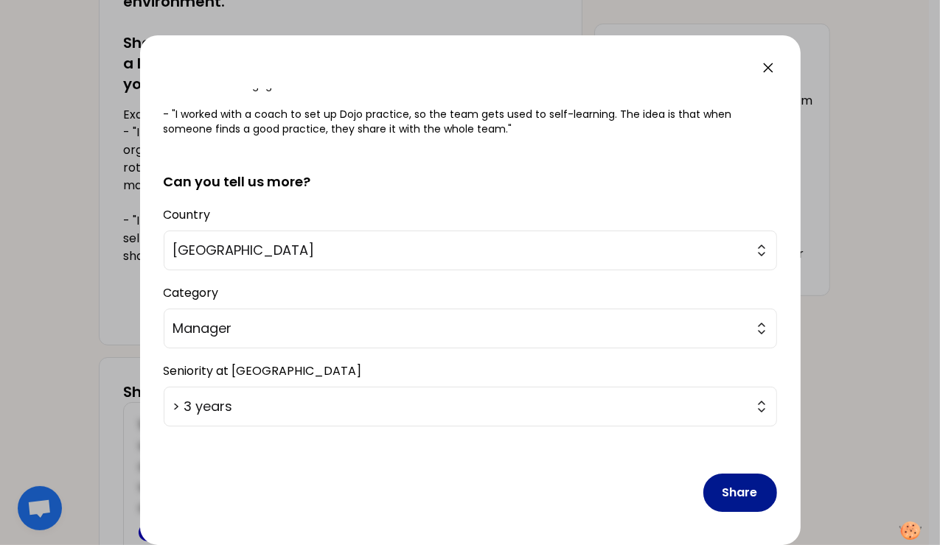
click at [738, 486] on button "Share" at bounding box center [740, 493] width 74 height 38
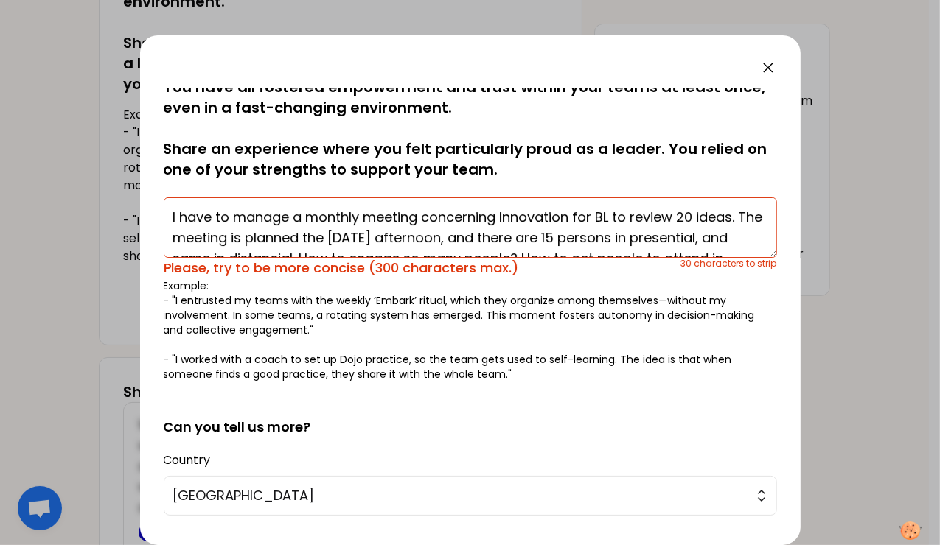
scroll to position [0, 0]
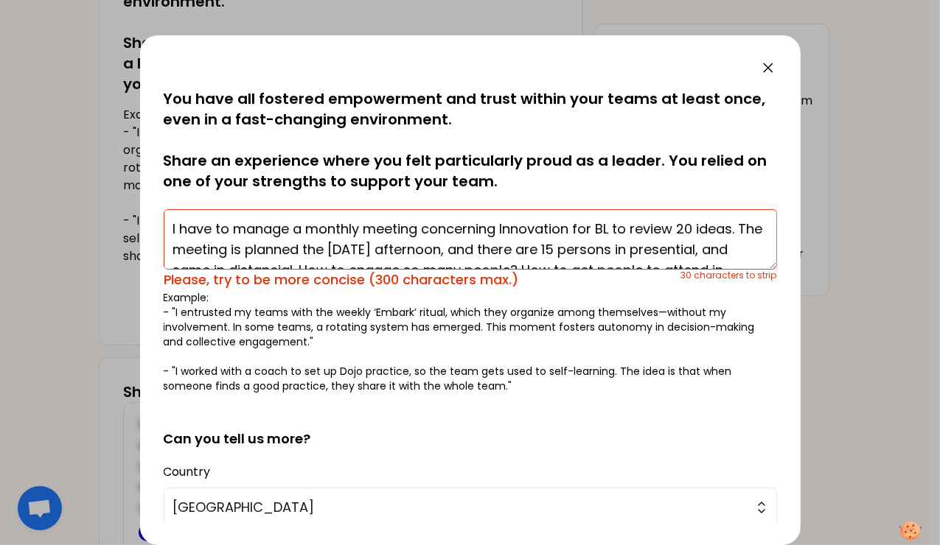
click at [357, 227] on textarea "I have to manage a monthly meeting concerning Innovation for BL to review 20 id…" at bounding box center [470, 239] width 613 height 60
click at [460, 233] on textarea "I have to manage a monthly meeting concerning Innovation for BL to review 20 id…" at bounding box center [470, 239] width 613 height 60
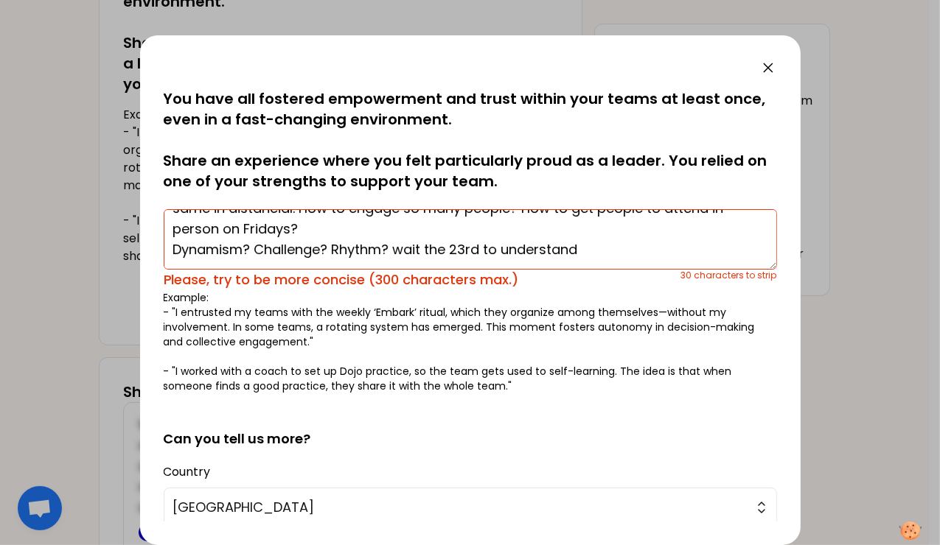
click at [362, 231] on textarea "I have to manage a monthly meeting concerning Innovation for BL to review 20 id…" at bounding box center [470, 239] width 613 height 60
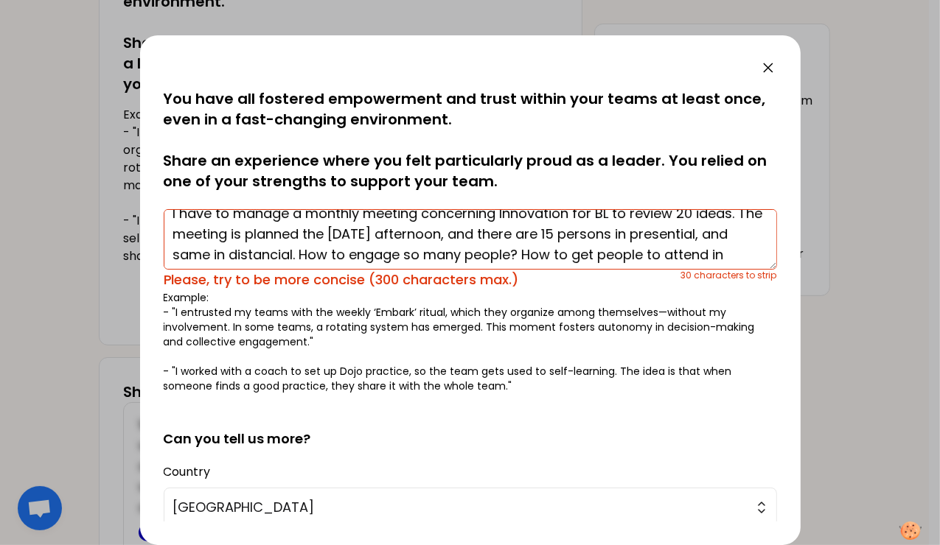
scroll to position [29, 0]
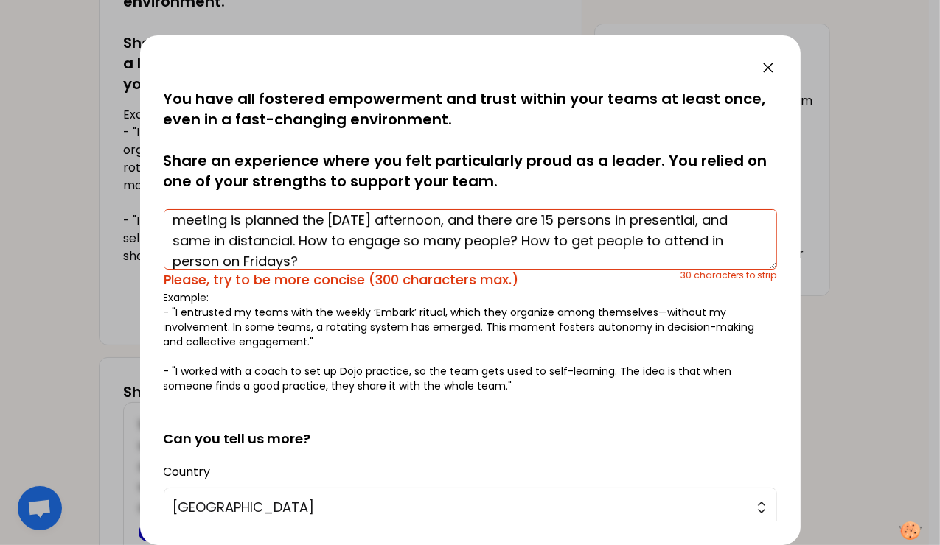
click at [545, 240] on textarea "I have to manage a monthly meeting concerning Innovation for BL to review 20 id…" at bounding box center [470, 239] width 613 height 60
drag, startPoint x: 545, startPoint y: 240, endPoint x: 565, endPoint y: 240, distance: 19.9
click at [565, 240] on textarea "I have to manage a monthly meeting concerning Innovation for BL to review 20 id…" at bounding box center [470, 239] width 613 height 60
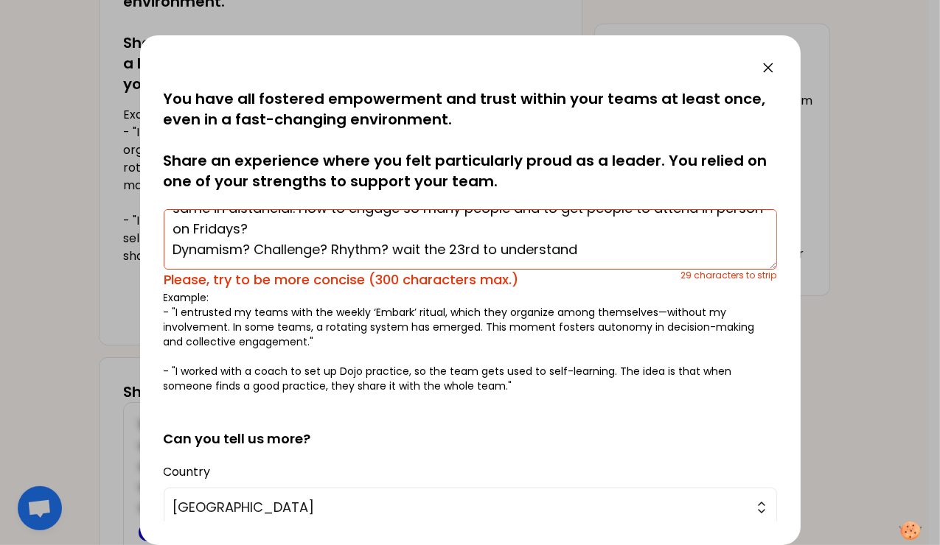
drag, startPoint x: 547, startPoint y: 243, endPoint x: 512, endPoint y: 248, distance: 34.9
click at [497, 249] on textarea "I have to manage a monthly meeting concerning Innovation for BL to review 20 id…" at bounding box center [470, 239] width 613 height 60
click at [514, 246] on textarea "I have to manage a monthly meeting concerning Innovation for BL to review 20 id…" at bounding box center [470, 239] width 613 height 60
click at [539, 219] on textarea "I have to manage a monthly meeting concerning Innovation for BL to review 20 id…" at bounding box center [470, 239] width 613 height 60
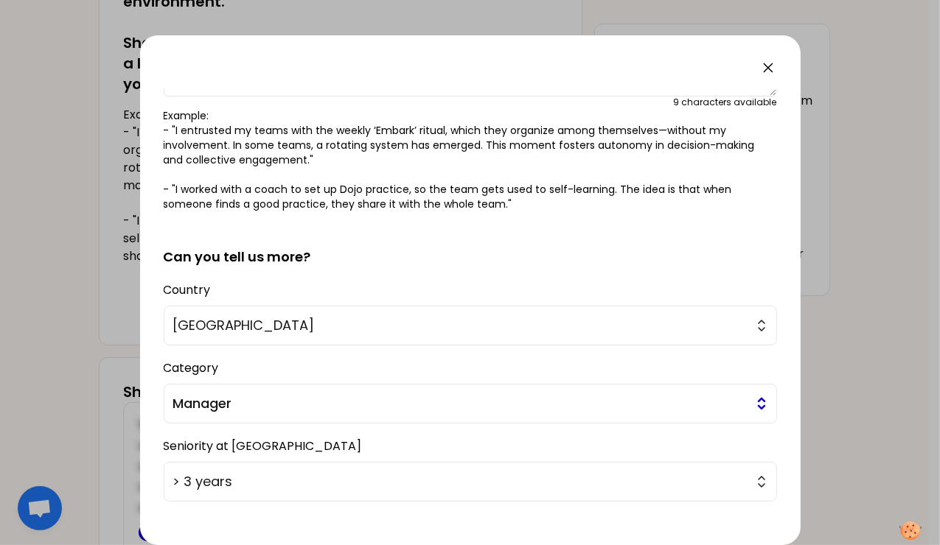
scroll to position [248, 0]
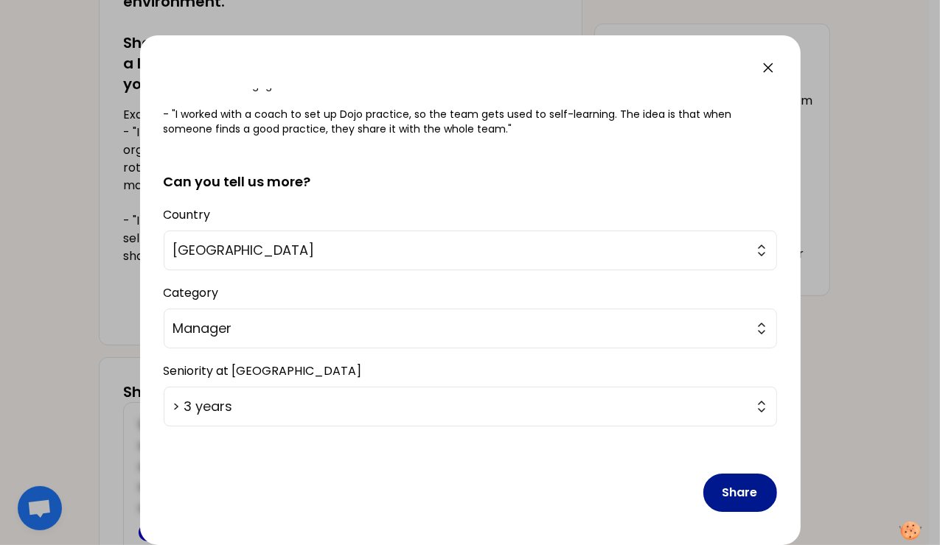
type textarea "I have to manage a monthly meeting concerning Innovation for BL to review 20 id…"
click at [721, 501] on button "Share" at bounding box center [740, 493] width 74 height 38
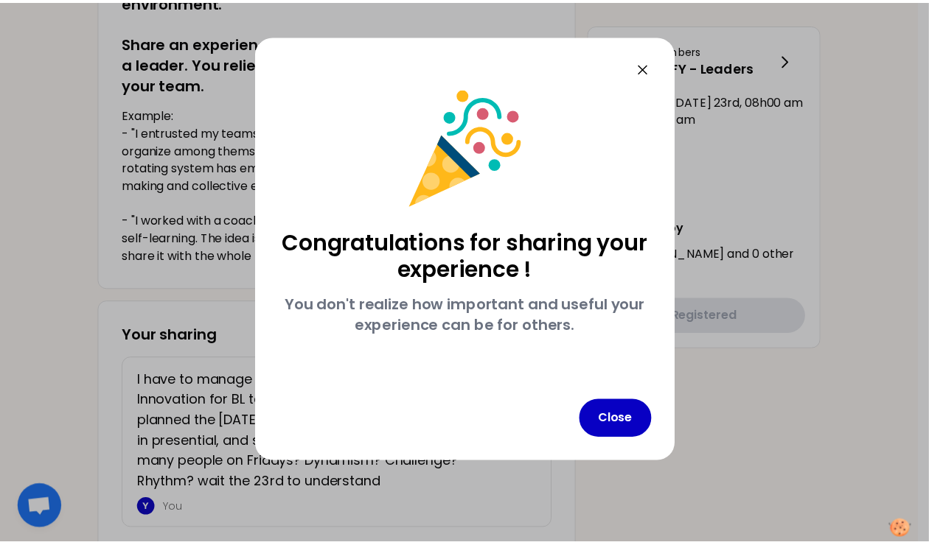
scroll to position [0, 0]
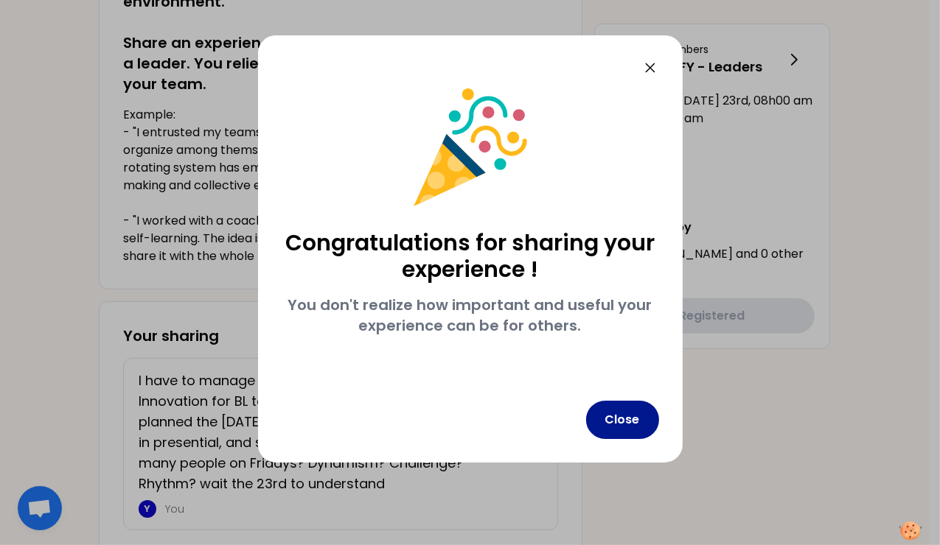
click at [618, 408] on button "Close" at bounding box center [622, 420] width 73 height 38
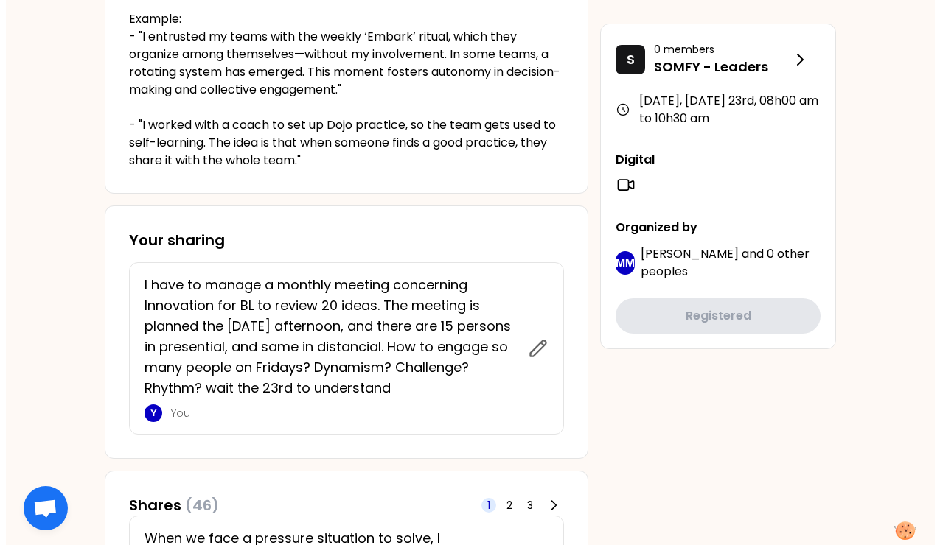
scroll to position [590, 0]
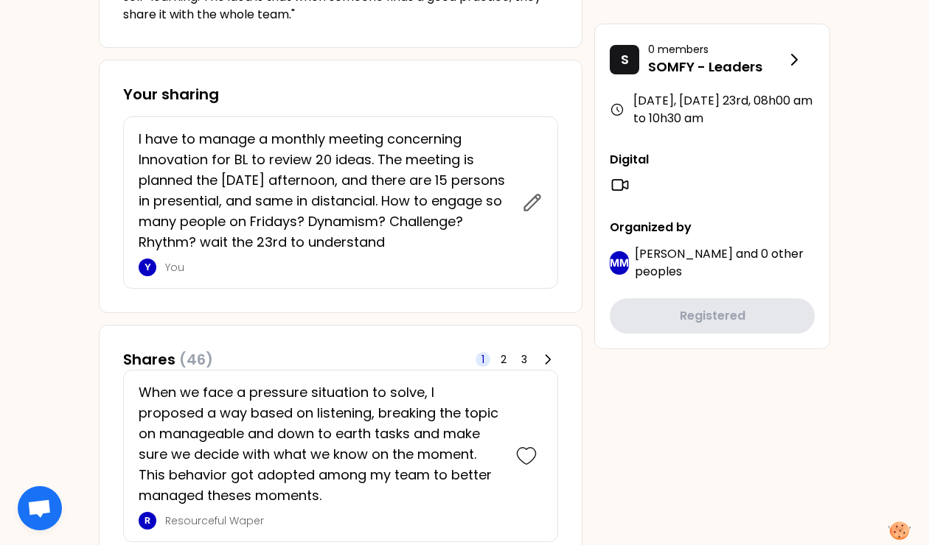
click at [276, 169] on p "I have to manage a monthly meeting concerning Innovation for BL to review 20 id…" at bounding box center [326, 191] width 374 height 124
click at [529, 201] on icon at bounding box center [532, 202] width 15 height 15
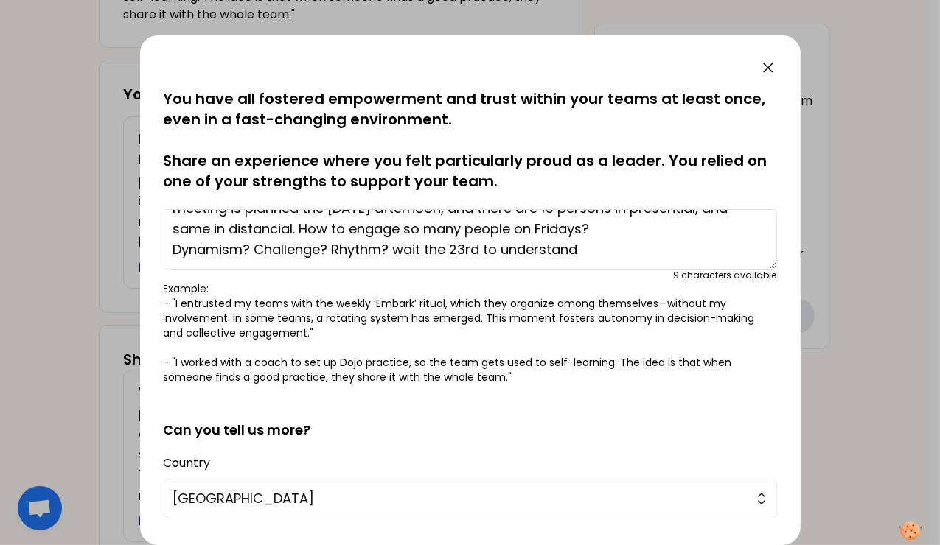
scroll to position [0, 0]
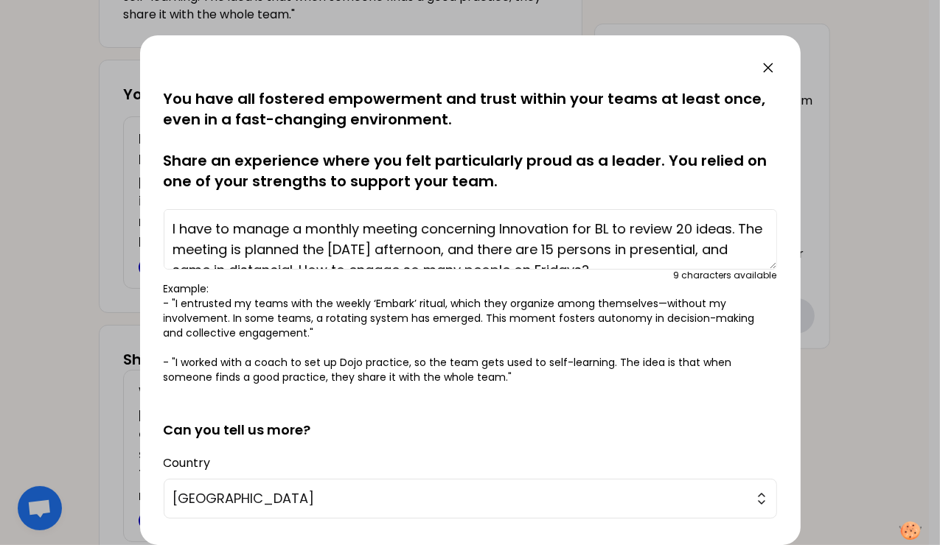
click at [601, 228] on textarea "I have to manage a monthly meeting concerning Innovation for BL to review 20 id…" at bounding box center [470, 239] width 613 height 60
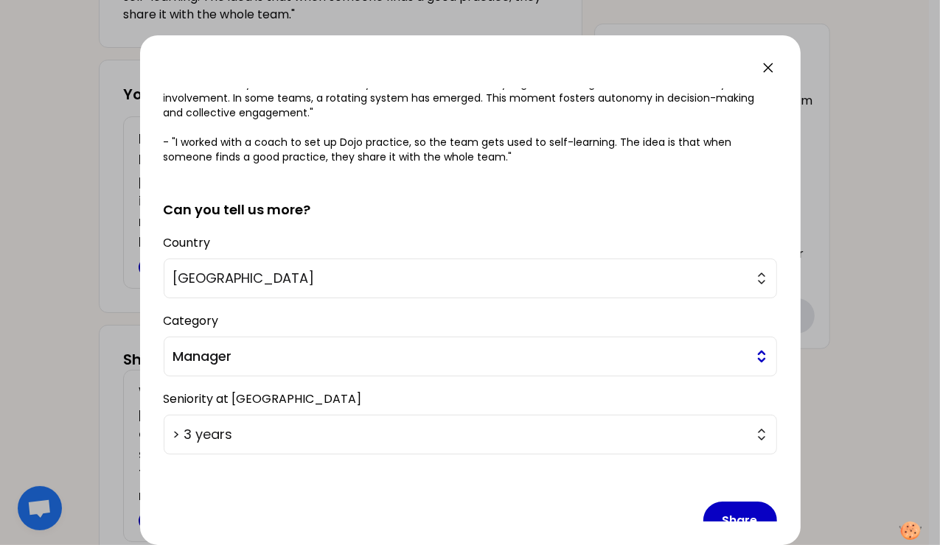
scroll to position [221, 0]
type textarea "I have to manage a monthly meeting concerning Innovation for one BL to review 2…"
click at [737, 507] on button "Share" at bounding box center [740, 520] width 74 height 38
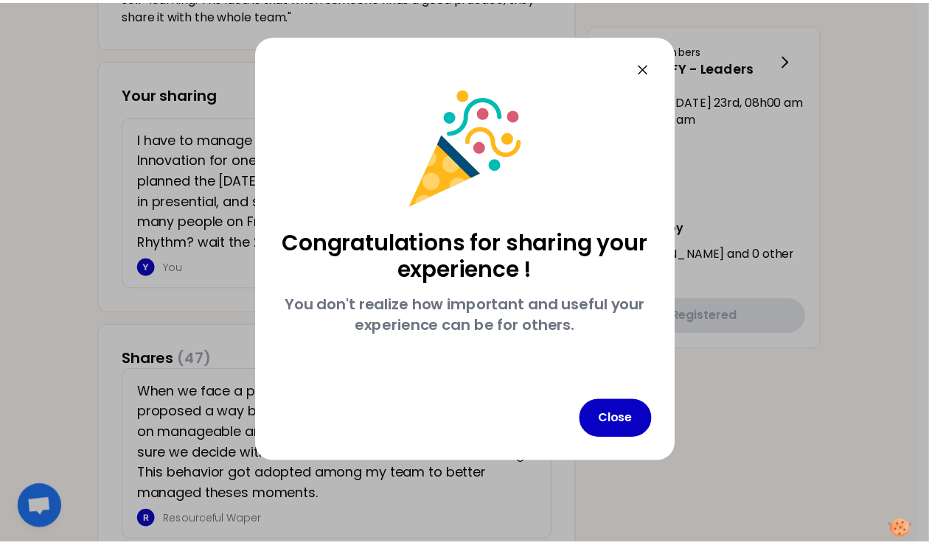
scroll to position [0, 0]
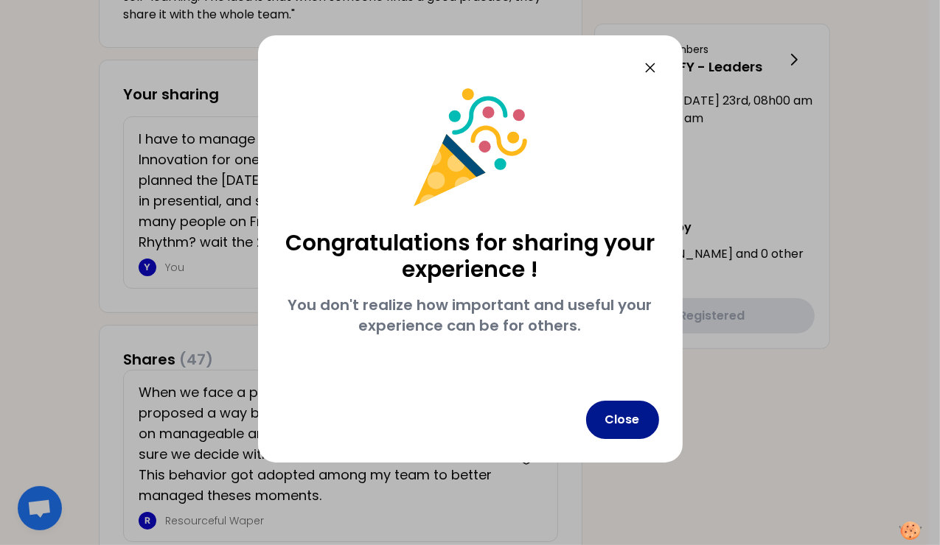
click at [623, 420] on button "Close" at bounding box center [622, 420] width 73 height 38
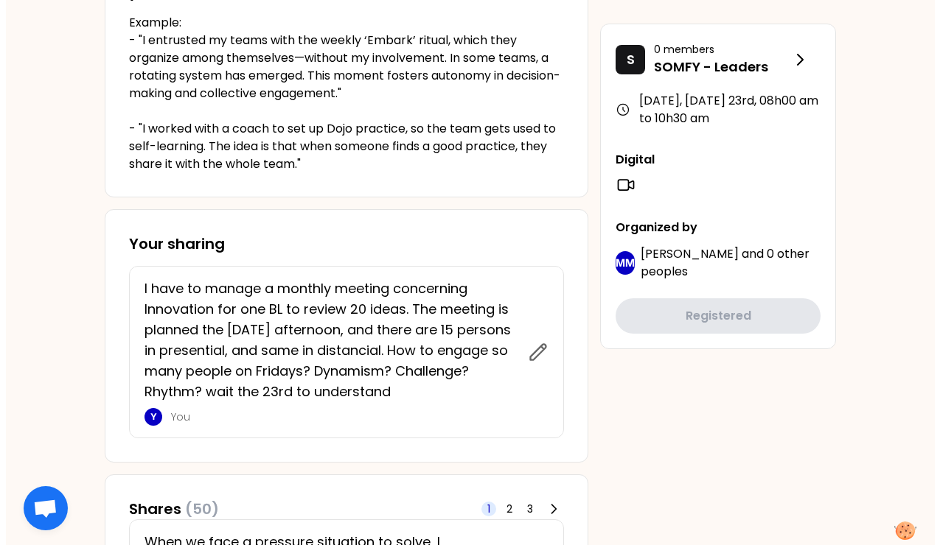
scroll to position [442, 0]
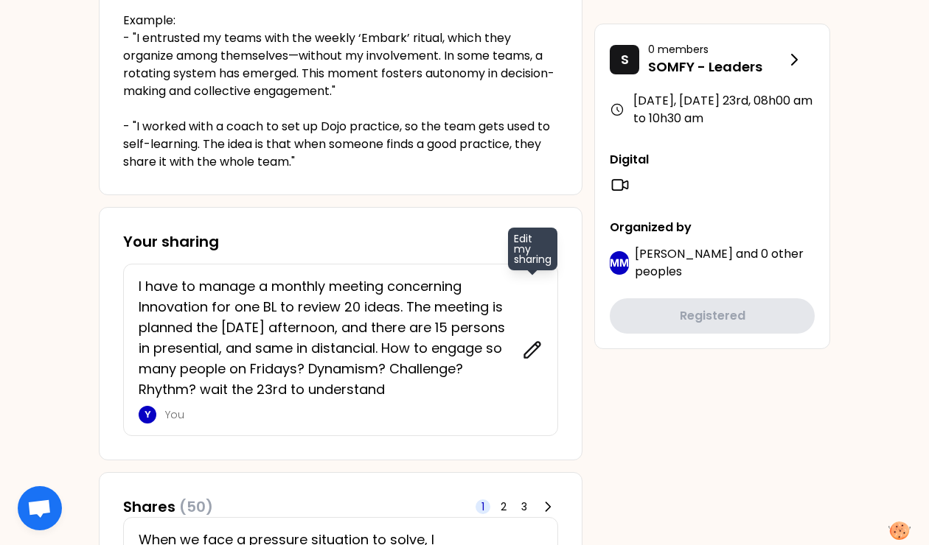
click at [530, 348] on icon at bounding box center [532, 349] width 15 height 15
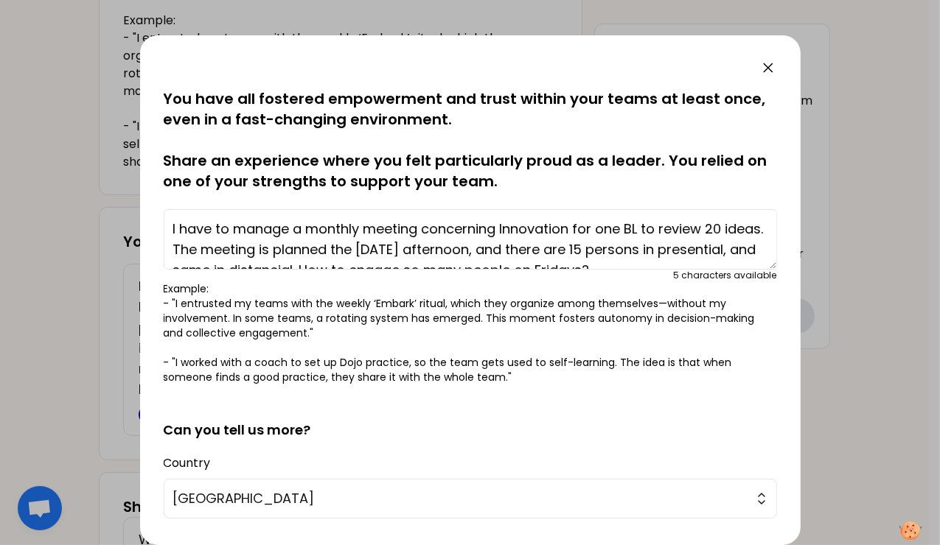
click at [308, 230] on textarea "I have to manage a monthly meeting concerning Innovation for one BL to review 2…" at bounding box center [470, 239] width 613 height 60
drag, startPoint x: 318, startPoint y: 250, endPoint x: 609, endPoint y: 254, distance: 291.9
click at [609, 254] on textarea "I have to manage a [DATE] afternoon monthly meeting concerning Innovation for o…" at bounding box center [470, 239] width 613 height 60
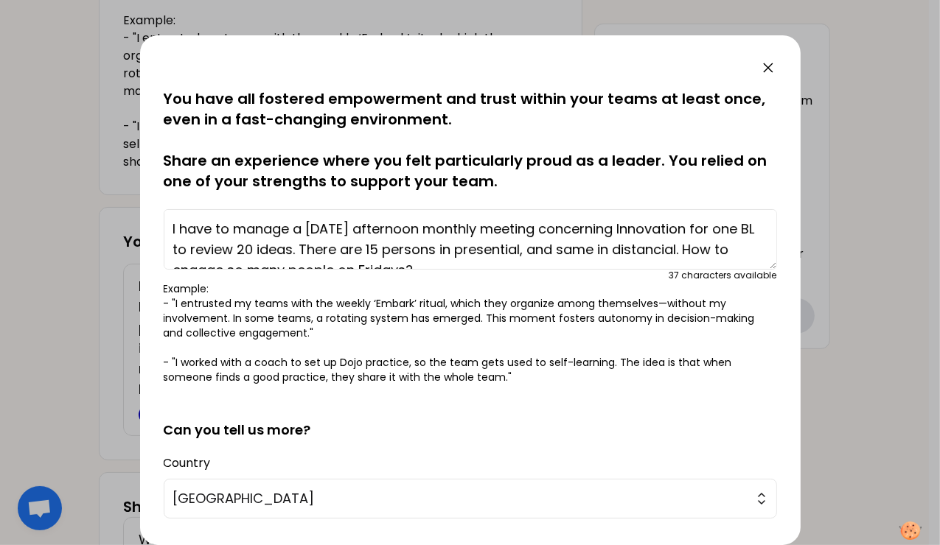
click at [380, 252] on textarea "I have to manage a [DATE] afternoon monthly meeting concerning Innovation for o…" at bounding box center [470, 239] width 613 height 60
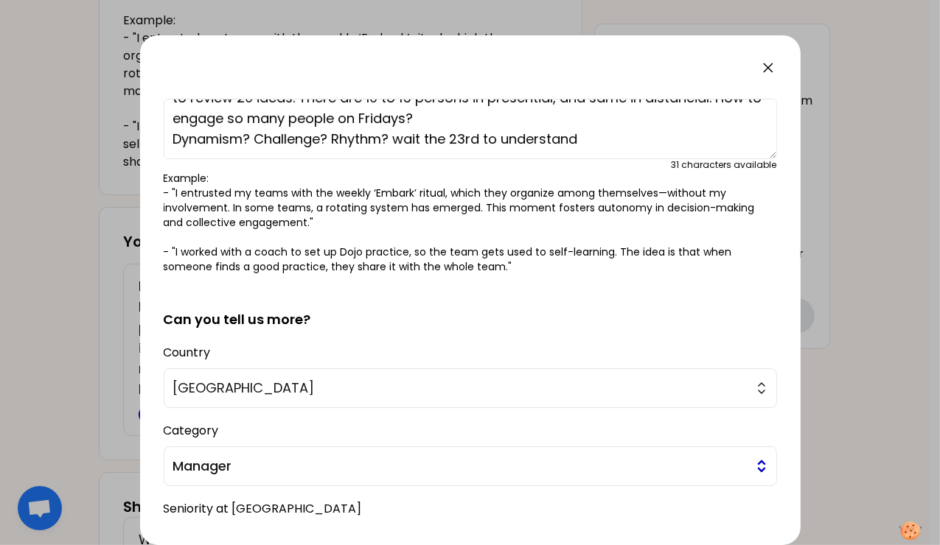
scroll to position [147, 0]
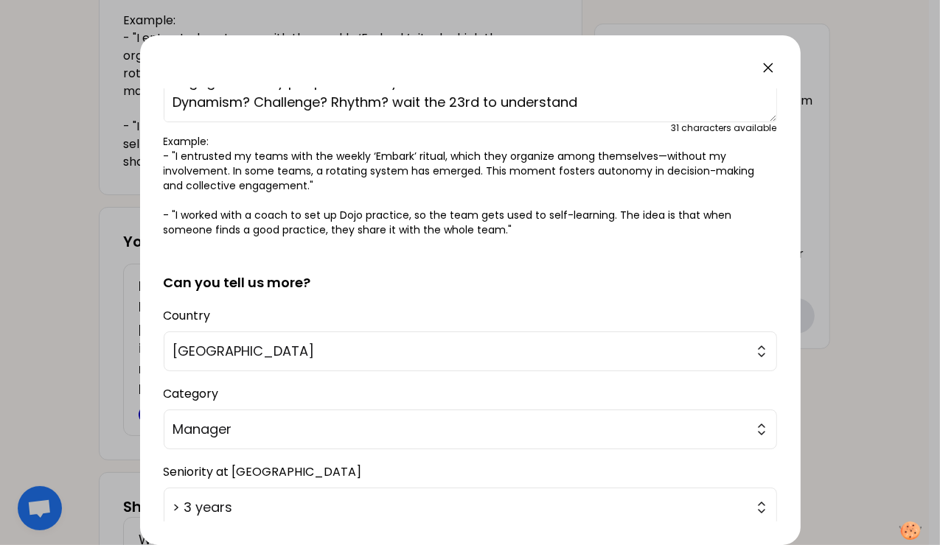
type textarea "I have to manage a [DATE] afternoon monthly meeting concerning Innovation for o…"
click at [872, 454] on div at bounding box center [470, 272] width 940 height 545
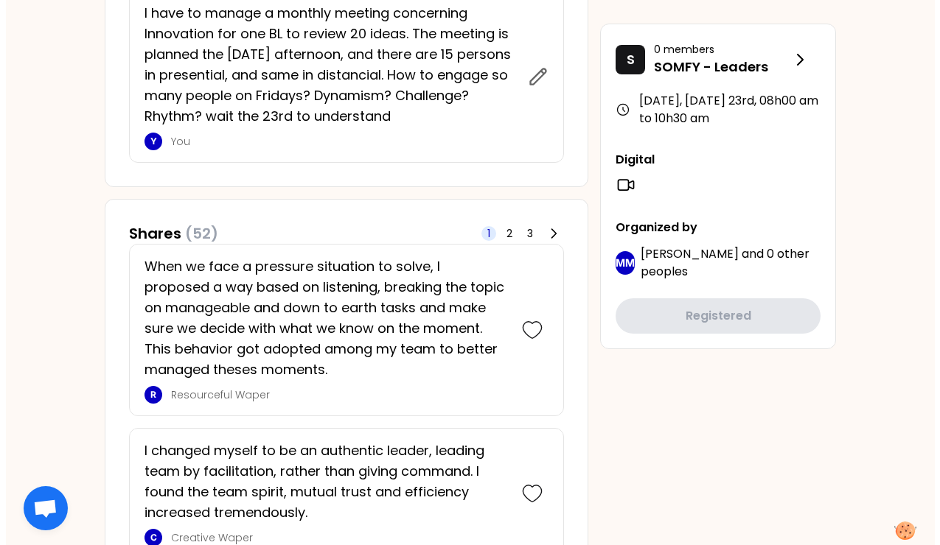
scroll to position [442, 0]
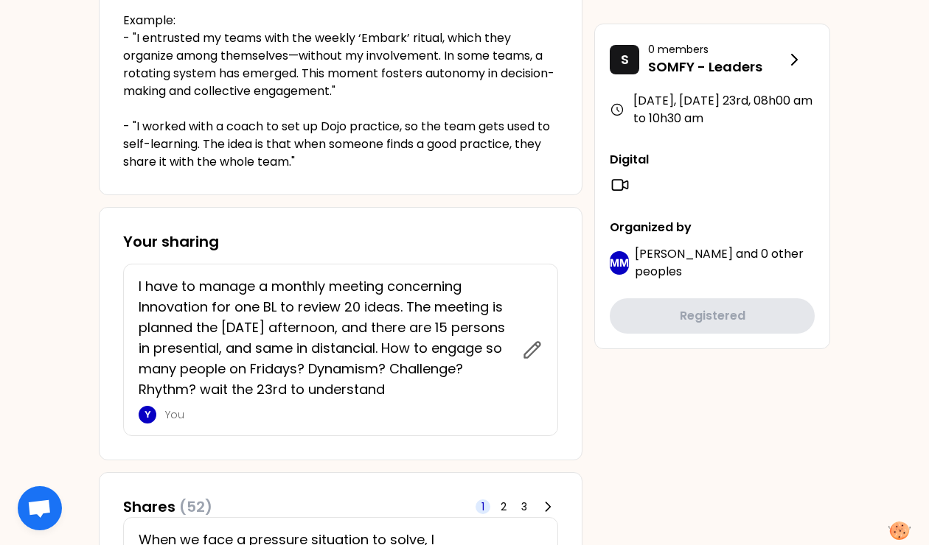
click at [525, 352] on icon at bounding box center [532, 350] width 21 height 21
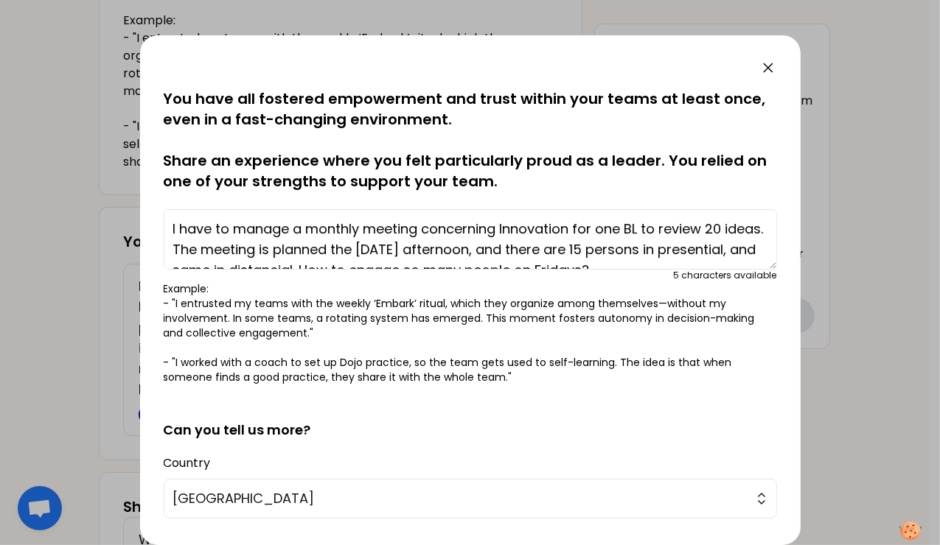
click at [309, 235] on textarea "I have to manage a monthly meeting concerning Innovation for one BL to review 2…" at bounding box center [470, 239] width 613 height 60
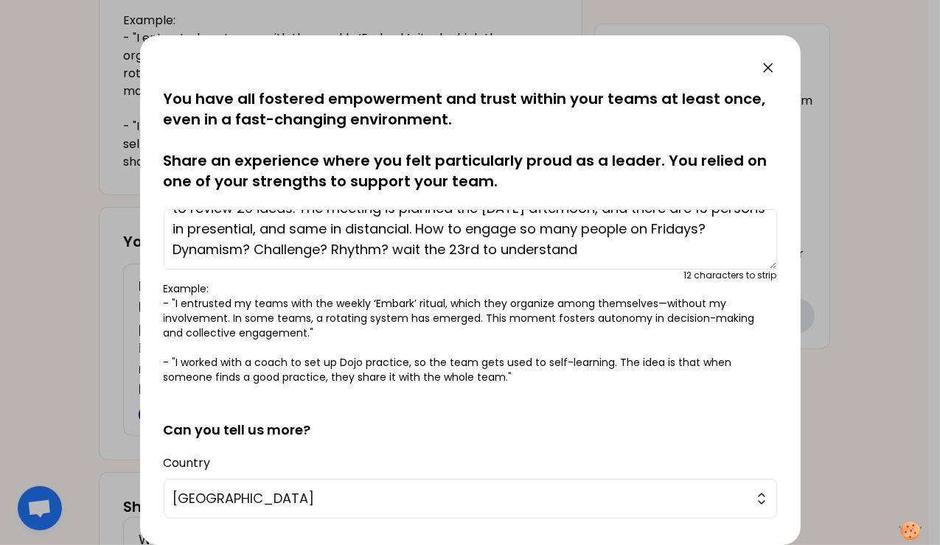
scroll to position [0, 0]
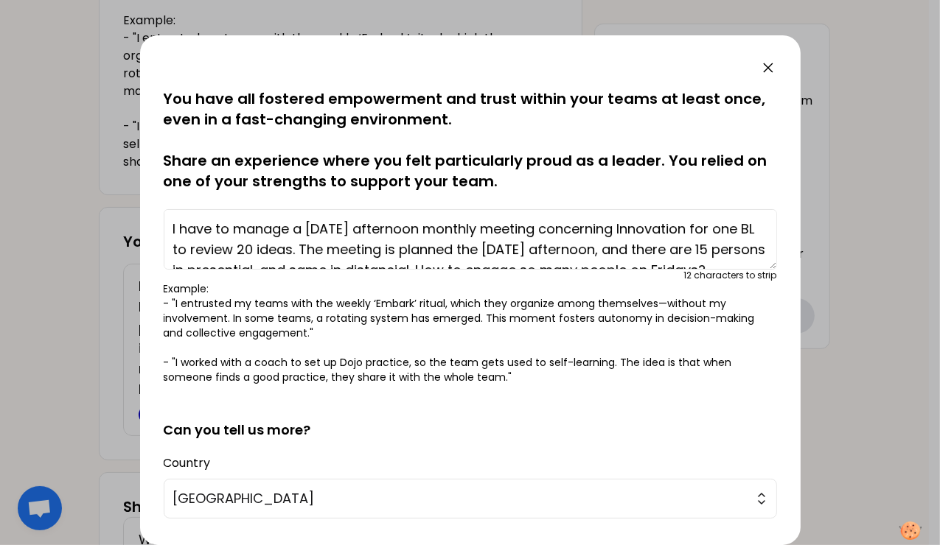
drag, startPoint x: 319, startPoint y: 248, endPoint x: 647, endPoint y: 245, distance: 328.0
click at [647, 245] on textarea "I have to manage a [DATE] afternoon monthly meeting concerning Innovation for o…" at bounding box center [470, 239] width 613 height 60
type textarea "I have to manage a [DATE] afternoon monthly meeting concerning Innovation for o…"
click at [792, 415] on div "saved You have all fostered empowerment and trust within your teams at least on…" at bounding box center [470, 290] width 660 height 510
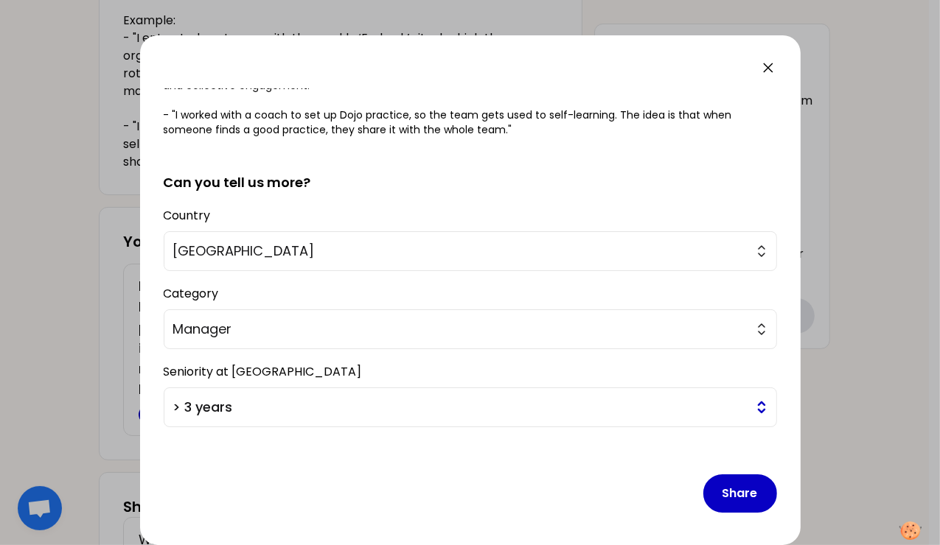
scroll to position [248, 0]
click at [741, 492] on button "Share" at bounding box center [740, 493] width 74 height 38
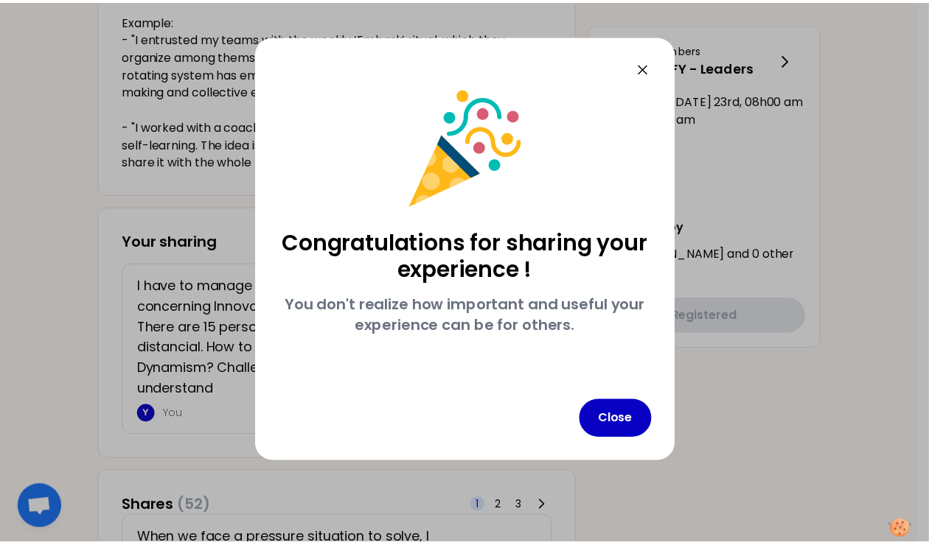
scroll to position [0, 0]
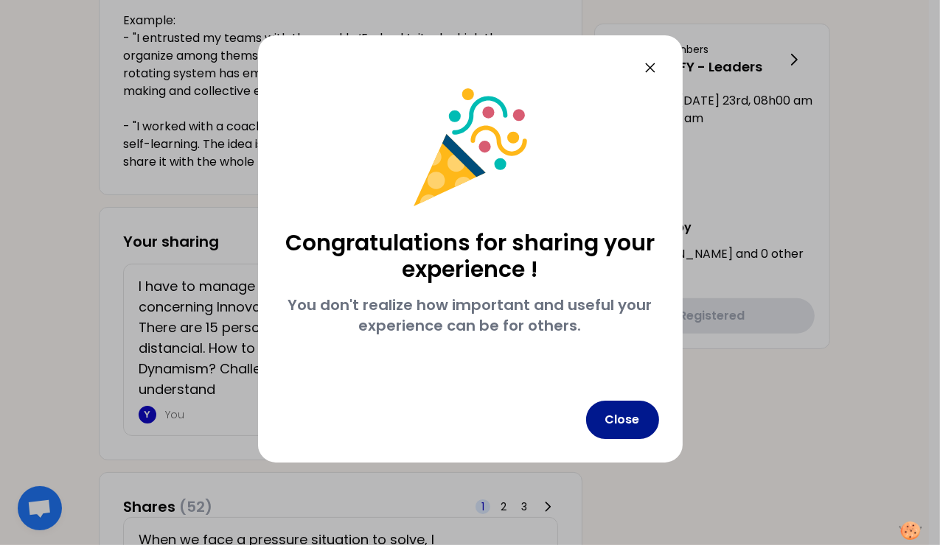
click at [617, 420] on button "Close" at bounding box center [622, 420] width 73 height 38
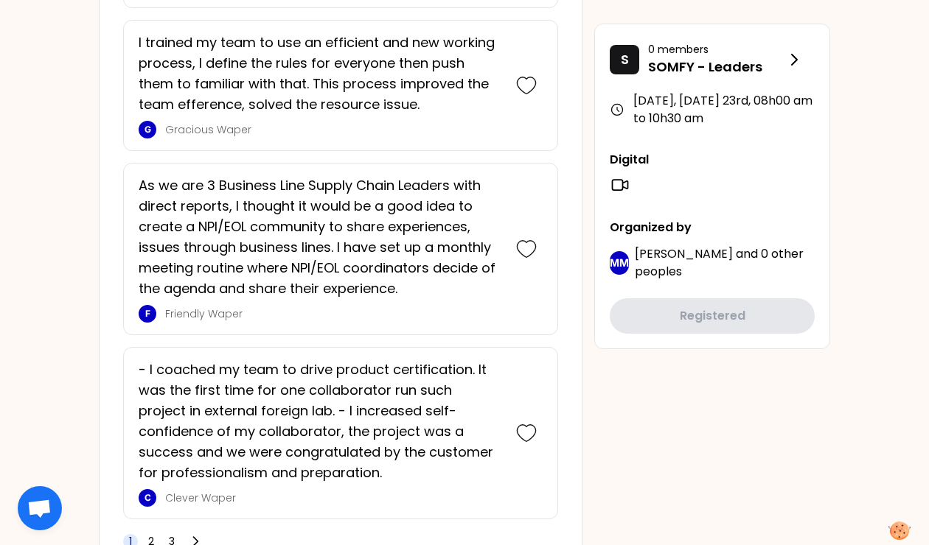
scroll to position [3853, 0]
